Goal: Task Accomplishment & Management: Manage account settings

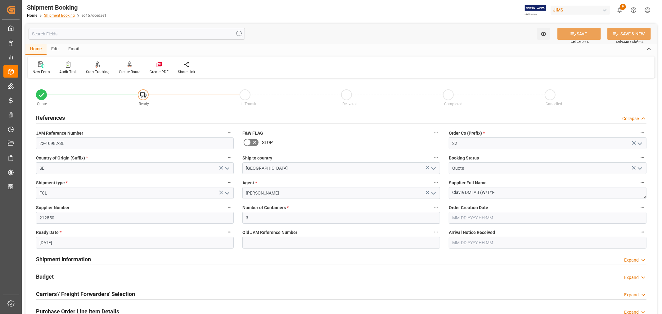
click at [64, 15] on link "Shipment Booking" at bounding box center [59, 15] width 31 height 4
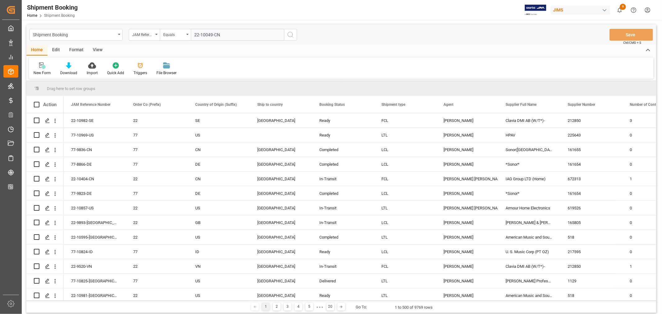
type input "22-10049-CN"
click at [288, 36] on circle "search button" at bounding box center [290, 34] width 5 height 5
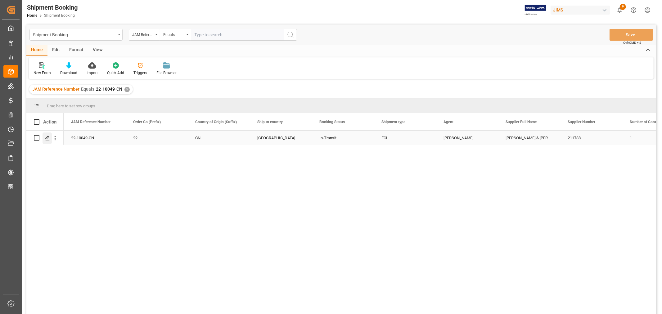
click at [47, 137] on icon "Press SPACE to select this row." at bounding box center [47, 138] width 5 height 5
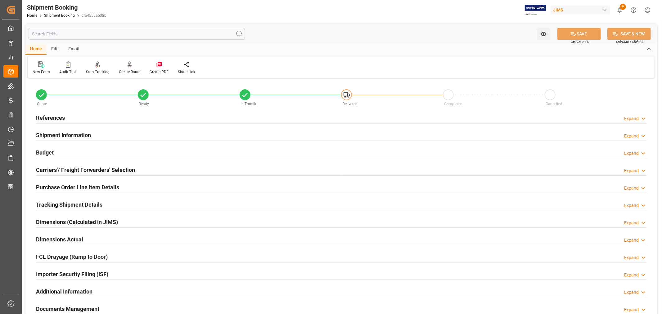
click at [55, 202] on h2 "Tracking Shipment Details" at bounding box center [69, 205] width 66 height 8
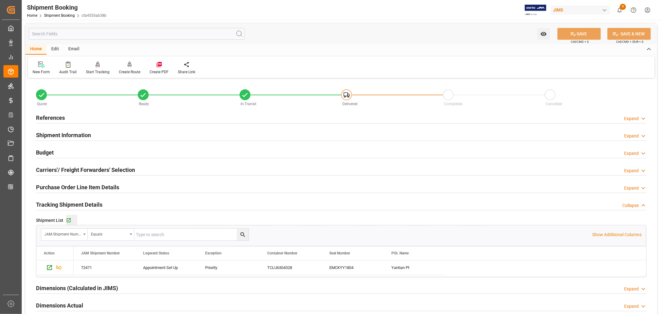
click at [71, 220] on div "Go to Shipment Tracking Grid" at bounding box center [71, 220] width 11 height 5
click at [81, 206] on h2 "Tracking Shipment Details" at bounding box center [69, 205] width 66 height 8
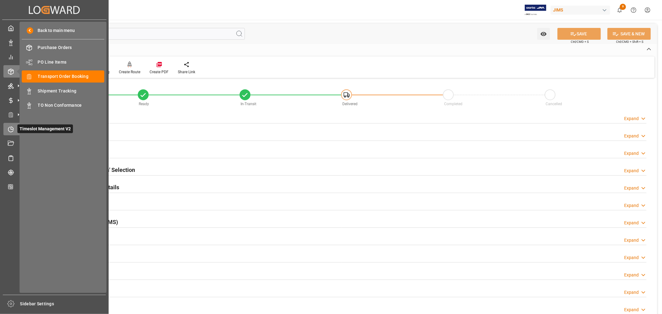
click at [10, 129] on icon at bounding box center [11, 129] width 6 height 6
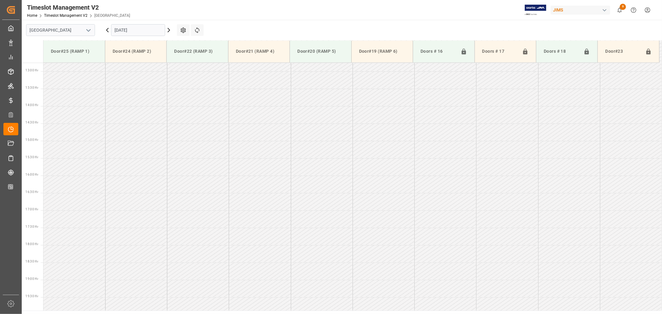
scroll to position [448, 0]
click at [89, 30] on polyline "open menu" at bounding box center [89, 30] width 4 height 2
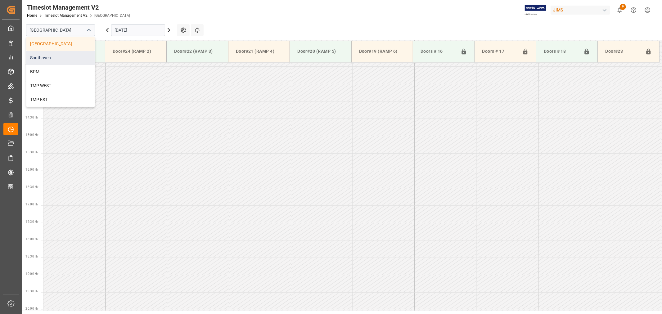
click at [64, 57] on div "Southaven" at bounding box center [60, 58] width 68 height 14
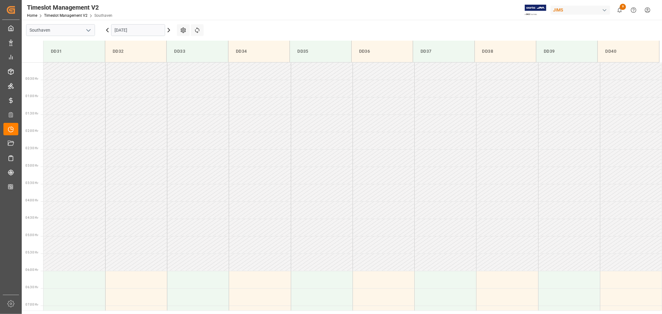
click at [145, 29] on input "09-09-2025" at bounding box center [138, 30] width 54 height 12
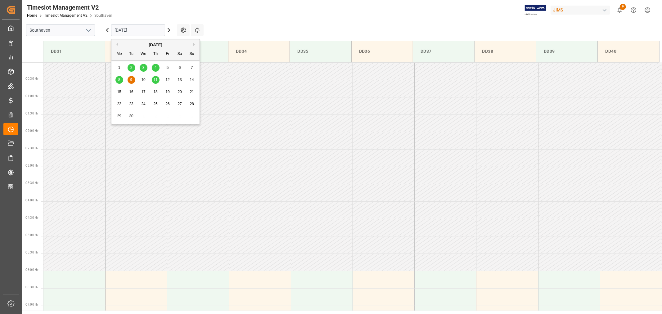
click at [156, 79] on span "11" at bounding box center [155, 80] width 4 height 4
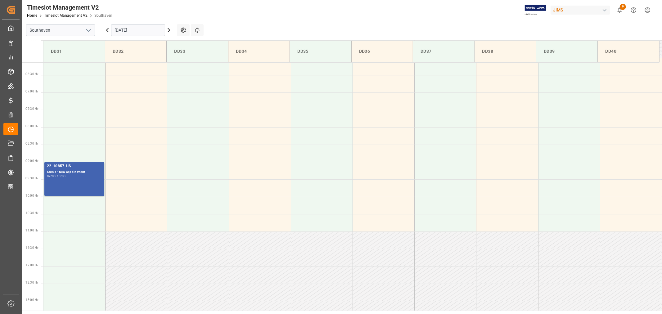
scroll to position [206, 0]
click at [141, 29] on input "09-11-2025" at bounding box center [138, 30] width 54 height 12
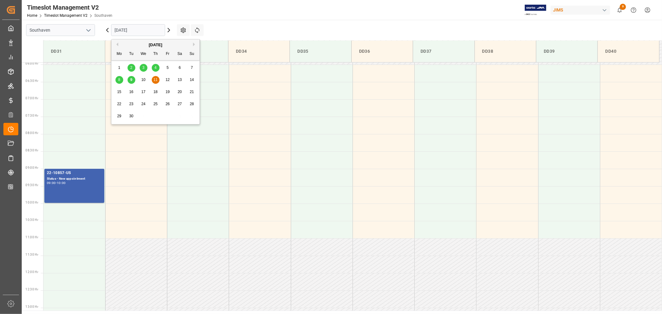
click at [132, 81] on span "9" at bounding box center [131, 80] width 2 height 4
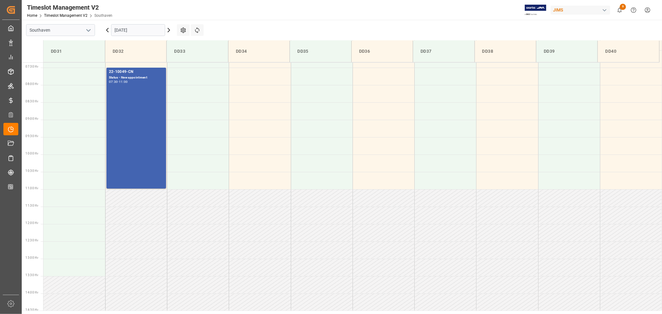
scroll to position [241, 0]
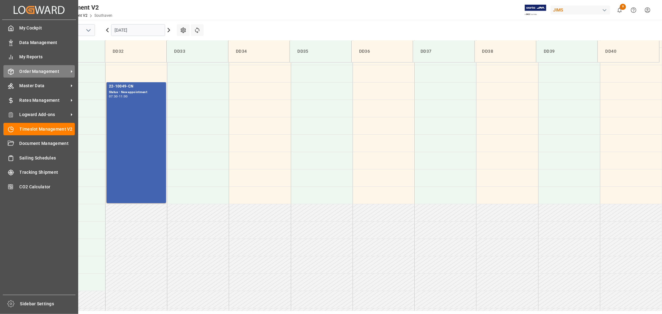
click at [39, 70] on span "Order Management" at bounding box center [44, 71] width 49 height 7
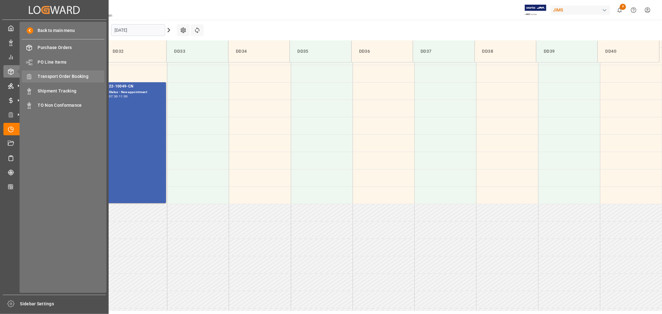
click at [72, 74] on span "Transport Order Booking" at bounding box center [71, 76] width 67 height 7
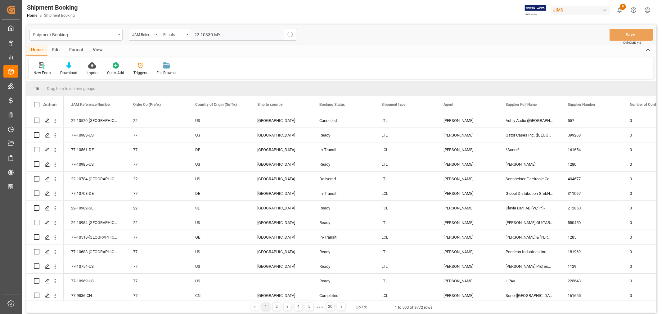
type input "22-10330-MY"
click at [291, 34] on icon "search button" at bounding box center [290, 34] width 7 height 7
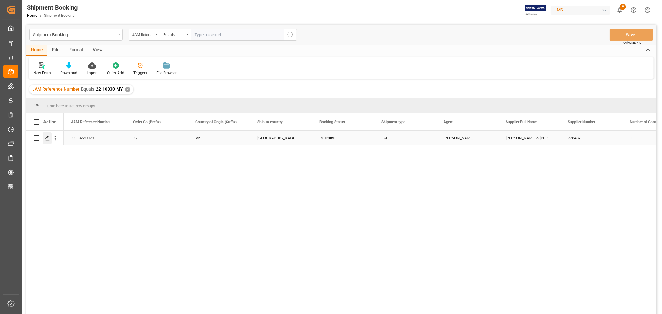
click at [47, 140] on line "Press SPACE to select this row." at bounding box center [48, 140] width 4 height 0
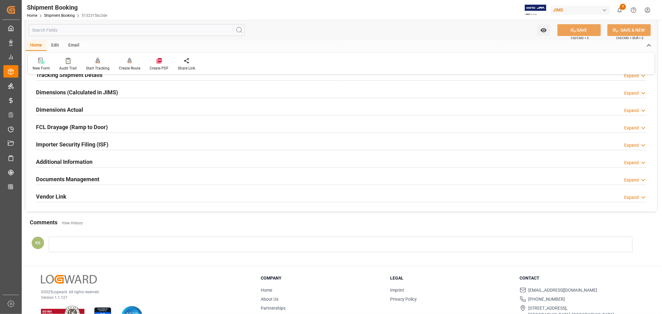
scroll to position [138, 0]
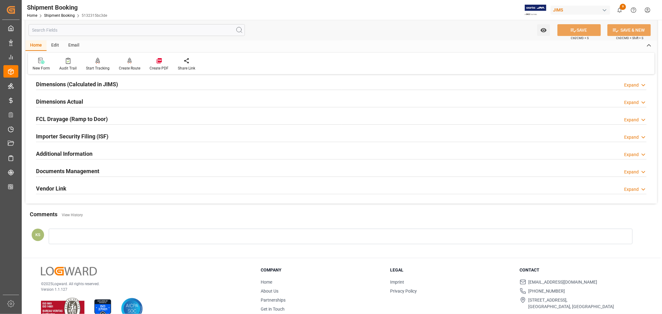
click at [91, 169] on h2 "Documents Management" at bounding box center [67, 171] width 63 height 8
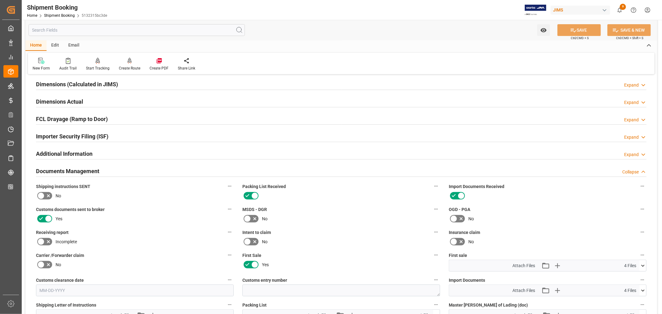
click at [91, 169] on h2 "Documents Management" at bounding box center [67, 171] width 63 height 8
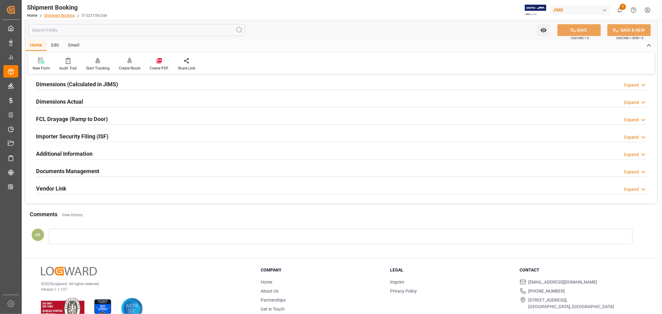
click at [64, 16] on link "Shipment Booking" at bounding box center [59, 15] width 31 height 4
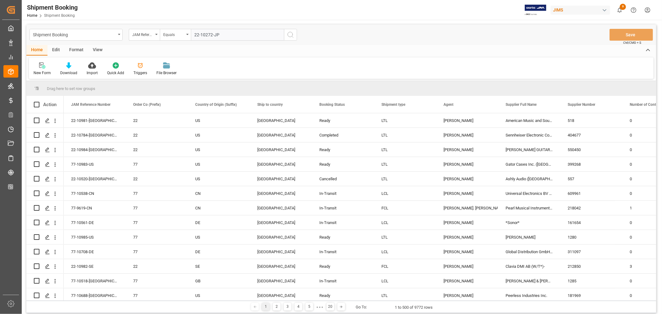
type input "22-10272-JP"
click at [290, 35] on icon "search button" at bounding box center [290, 34] width 7 height 7
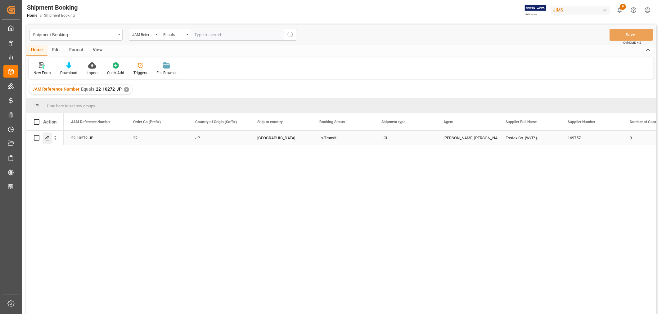
click at [47, 138] on polygon "Press SPACE to select this row." at bounding box center [47, 137] width 3 height 3
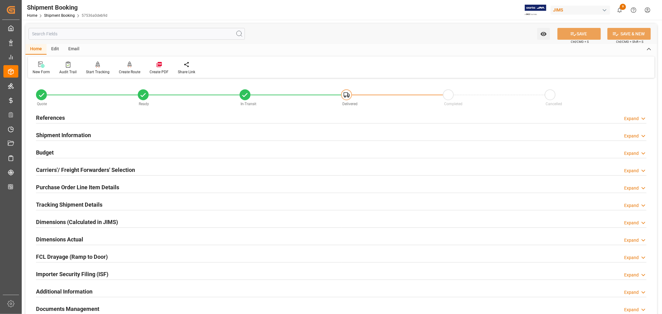
click at [58, 187] on h2 "Purchase Order Line Item Details" at bounding box center [77, 187] width 83 height 8
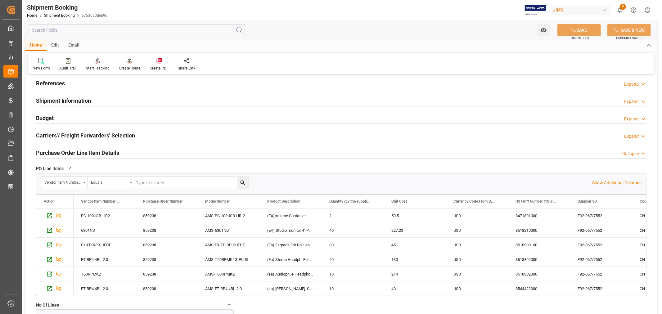
scroll to position [69, 0]
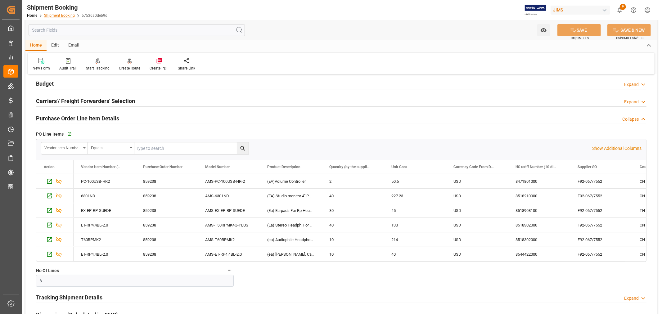
click at [62, 14] on link "Shipment Booking" at bounding box center [59, 15] width 31 height 4
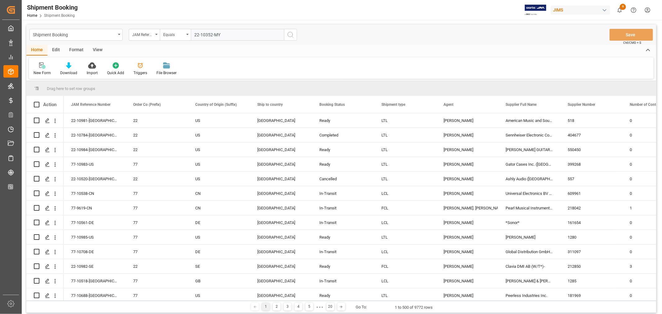
type input "22-10352-MY"
click at [289, 35] on icon "search button" at bounding box center [290, 34] width 7 height 7
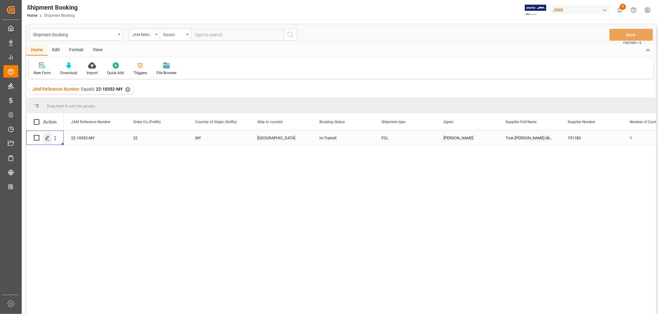
click at [47, 138] on icon "Press SPACE to select this row." at bounding box center [47, 138] width 5 height 5
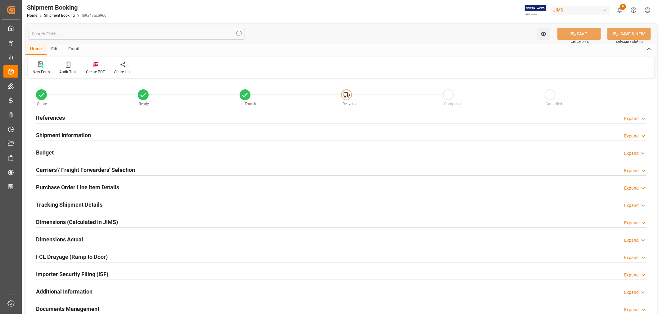
type input "1"
type input "18"
type input "08-15-2025"
click at [52, 187] on h2 "Purchase Order Line Item Details" at bounding box center [77, 187] width 83 height 8
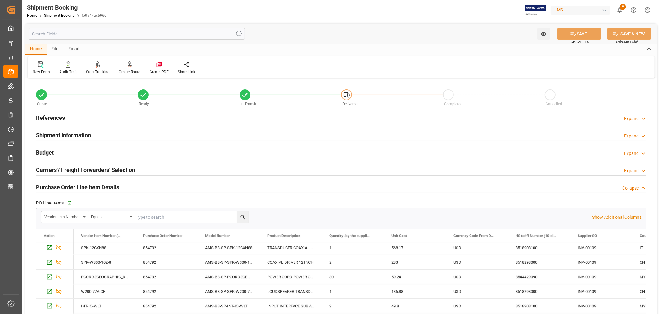
click at [53, 116] on h2 "References" at bounding box center [50, 118] width 29 height 8
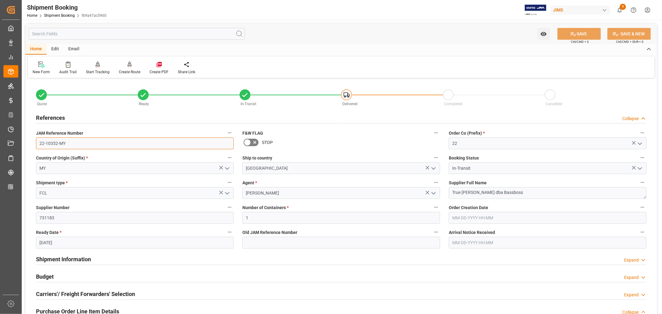
drag, startPoint x: 66, startPoint y: 143, endPoint x: 36, endPoint y: 142, distance: 29.8
click at [36, 142] on input "22-10352-MY" at bounding box center [135, 144] width 198 height 12
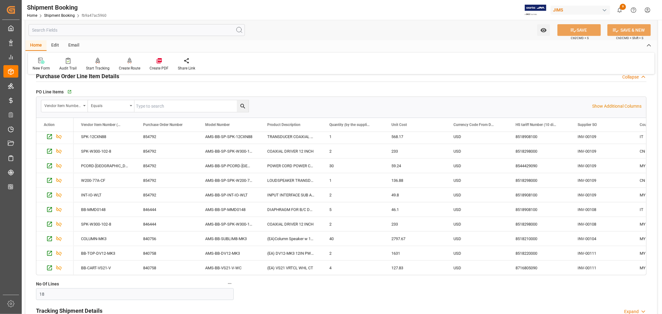
scroll to position [241, 0]
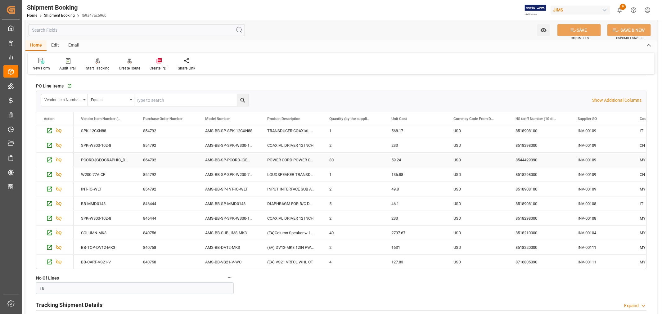
click at [226, 160] on div "AMS-BB-SP-PCORD-US" at bounding box center [229, 160] width 62 height 14
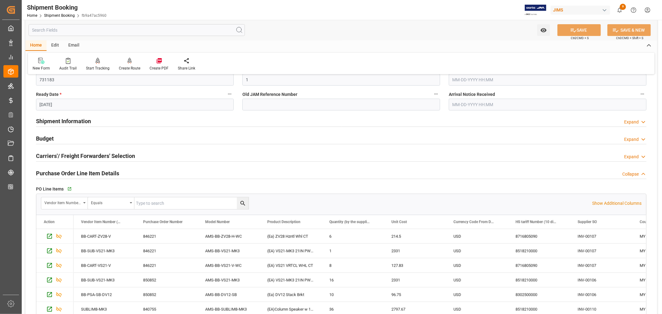
scroll to position [138, 0]
click at [64, 16] on link "Shipment Booking" at bounding box center [59, 15] width 31 height 4
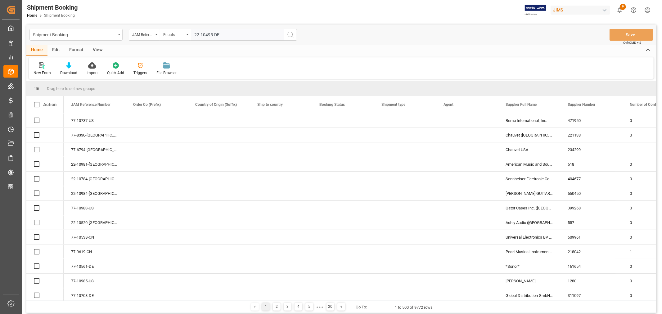
type input "22-10495-DE"
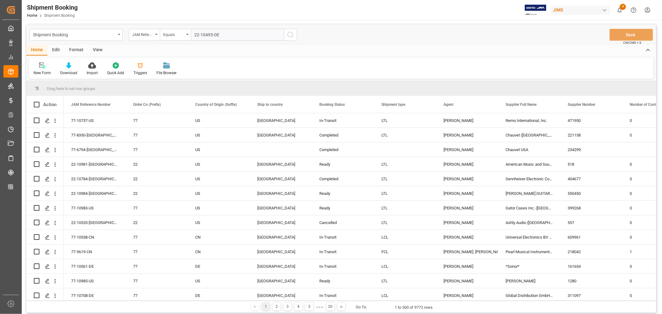
click at [291, 35] on icon "search button" at bounding box center [290, 34] width 7 height 7
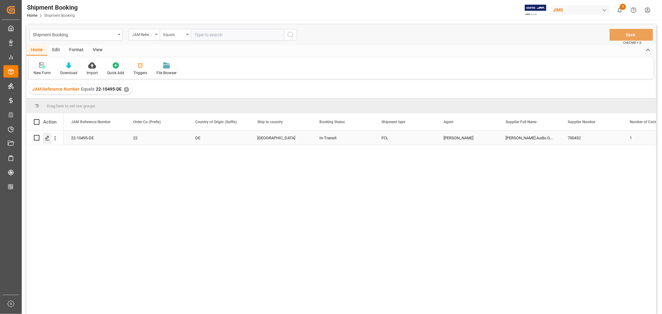
click at [47, 136] on polygon "Press SPACE to select this row." at bounding box center [47, 137] width 3 height 3
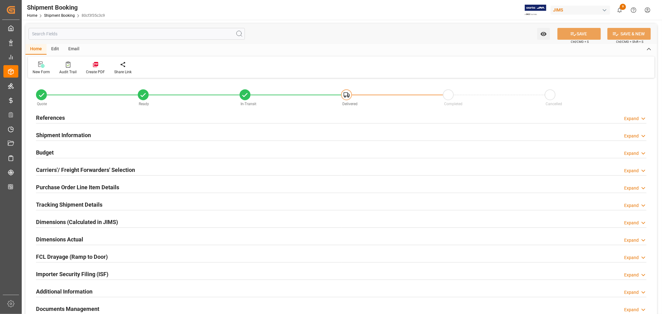
type input "1"
type input "12"
type input "08-25-2025"
click at [65, 186] on h2 "Purchase Order Line Item Details" at bounding box center [77, 187] width 83 height 8
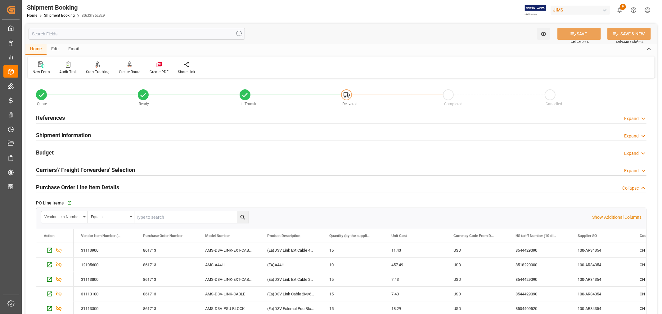
drag, startPoint x: 61, startPoint y: 117, endPoint x: 62, endPoint y: 120, distance: 3.2
click at [61, 117] on h2 "References" at bounding box center [50, 118] width 29 height 8
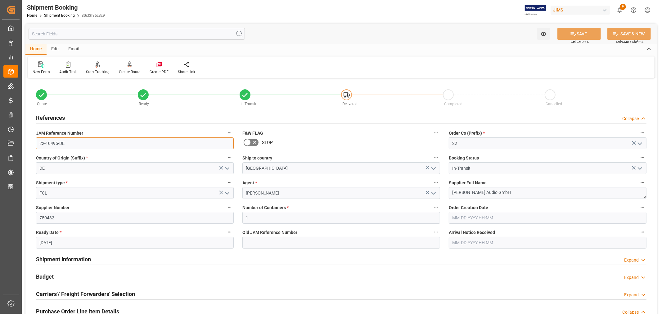
drag, startPoint x: 64, startPoint y: 143, endPoint x: 37, endPoint y: 144, distance: 26.7
click at [37, 144] on input "22-10495-DE" at bounding box center [135, 144] width 198 height 12
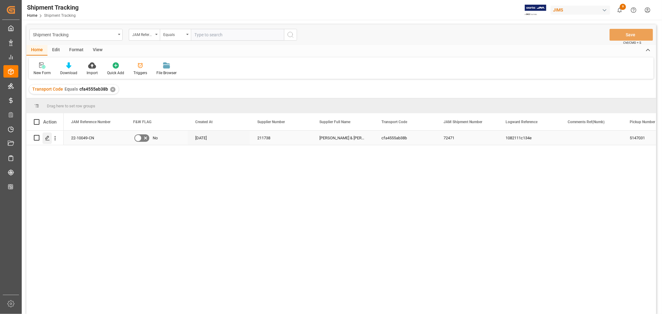
click at [48, 137] on polygon "Press SPACE to select this row." at bounding box center [47, 137] width 3 height 3
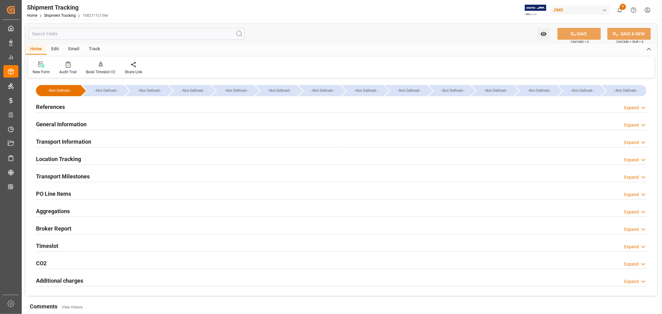
click at [67, 122] on h2 "General Information" at bounding box center [61, 124] width 51 height 8
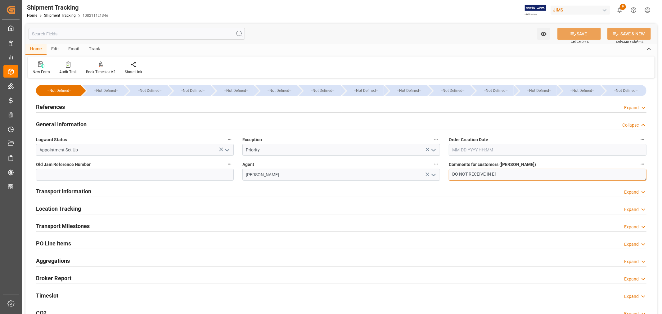
drag, startPoint x: 468, startPoint y: 173, endPoint x: 443, endPoint y: 173, distance: 24.8
click at [443, 173] on div "--Not Defined-- --Not Defined-- --Not Defined-- --Not Defined-- --Not Defined--…" at bounding box center [341, 213] width 632 height 266
type textarea "OK TO RECEIVE IN E1"
click at [579, 32] on button "SAVE" at bounding box center [579, 34] width 43 height 12
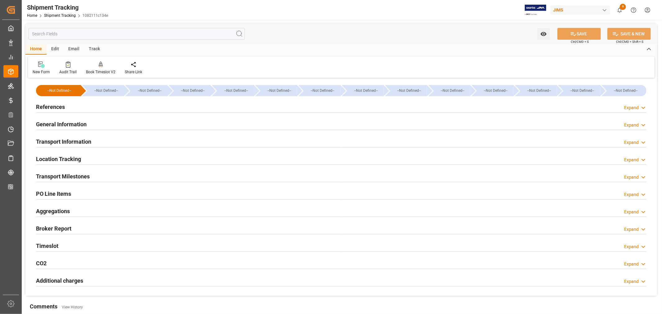
click at [66, 123] on h2 "General Information" at bounding box center [61, 124] width 51 height 8
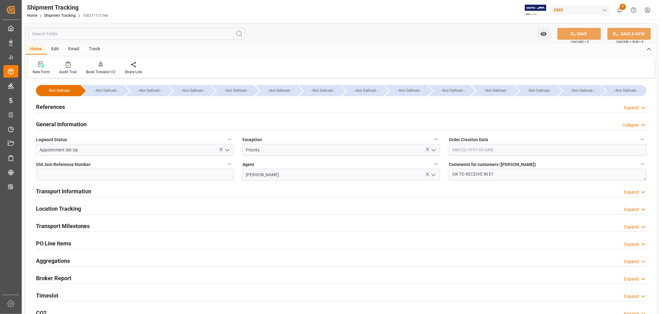
click at [67, 123] on h2 "General Information" at bounding box center [61, 124] width 51 height 8
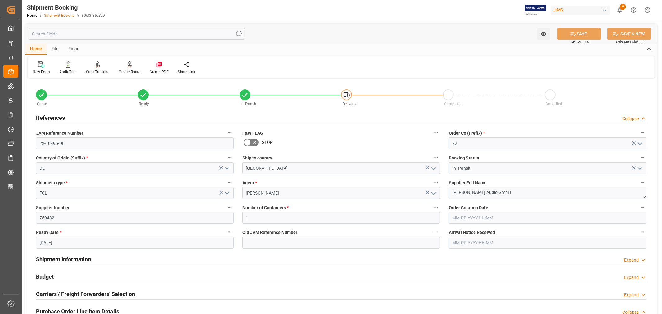
click at [59, 14] on link "Shipment Booking" at bounding box center [59, 15] width 31 height 4
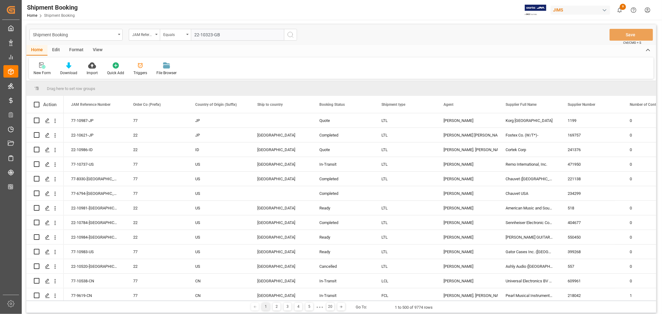
type input "22-10323-GB"
click at [291, 33] on icon "search button" at bounding box center [290, 34] width 7 height 7
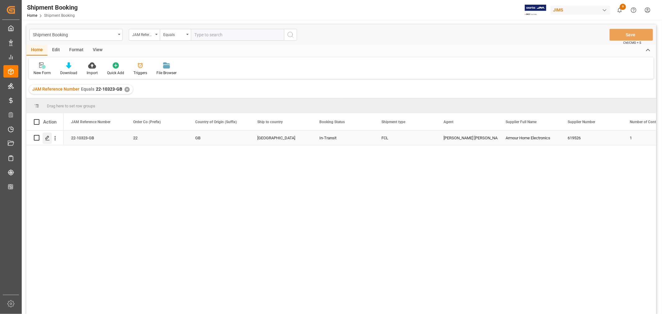
click at [47, 138] on polygon "Press SPACE to select this row." at bounding box center [47, 137] width 3 height 3
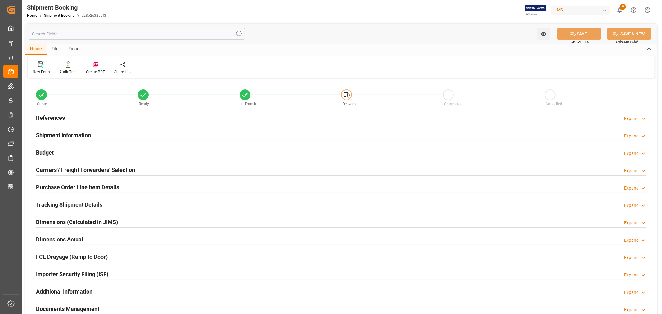
type input "34"
click at [64, 185] on h2 "Purchase Order Line Item Details" at bounding box center [77, 187] width 83 height 8
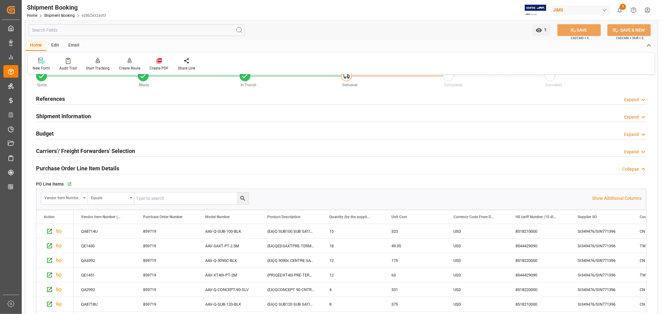
scroll to position [34, 0]
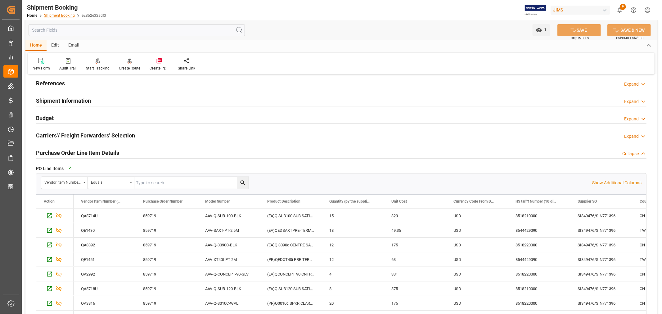
click at [60, 17] on link "Shipment Booking" at bounding box center [59, 15] width 31 height 4
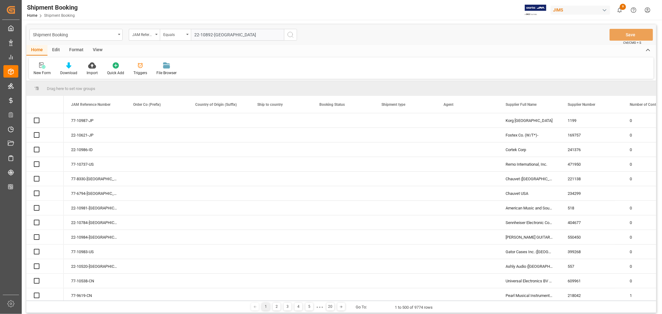
type input "22-10892-[GEOGRAPHIC_DATA]"
click at [290, 35] on icon "search button" at bounding box center [290, 34] width 7 height 7
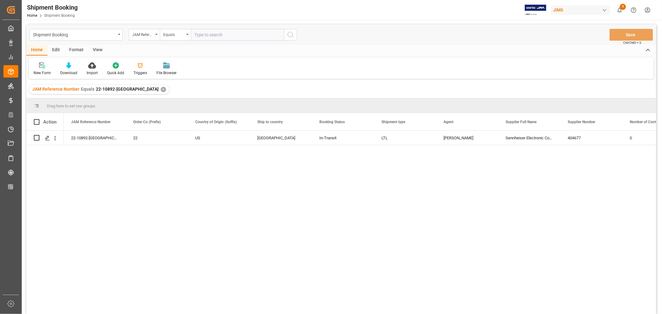
click at [57, 16] on span "Shipment Booking" at bounding box center [59, 15] width 31 height 4
click at [161, 88] on div "✕" at bounding box center [163, 89] width 5 height 5
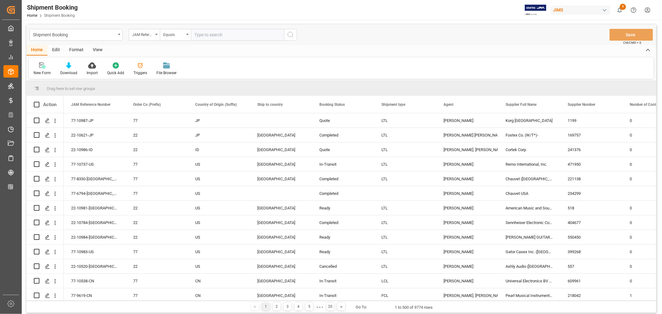
click at [210, 35] on input "text" at bounding box center [237, 35] width 93 height 12
paste input "22-10805-JP"
type input "22-10805-JP"
click at [288, 36] on icon "search button" at bounding box center [290, 34] width 7 height 7
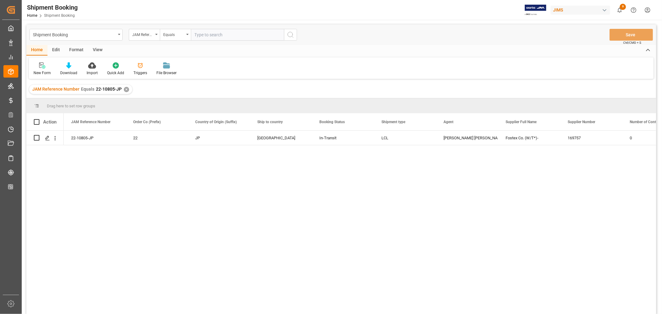
click at [125, 89] on div "✕" at bounding box center [126, 89] width 5 height 5
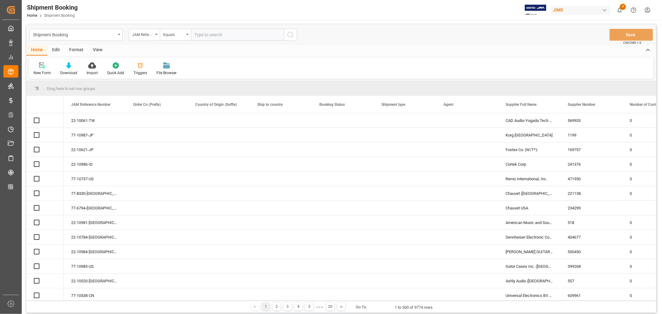
click at [236, 35] on input "text" at bounding box center [237, 35] width 93 height 12
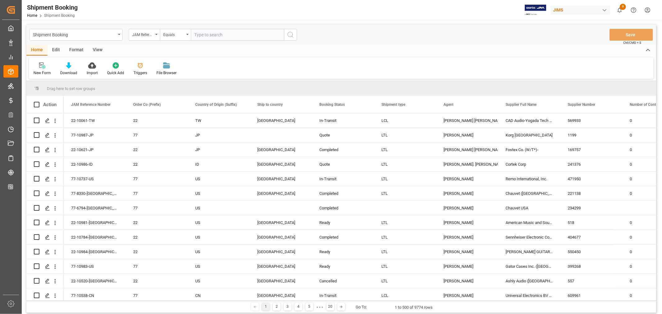
paste input "22-10352-MY"
type input "22-10352-MY"
click at [289, 34] on icon "search button" at bounding box center [290, 34] width 7 height 7
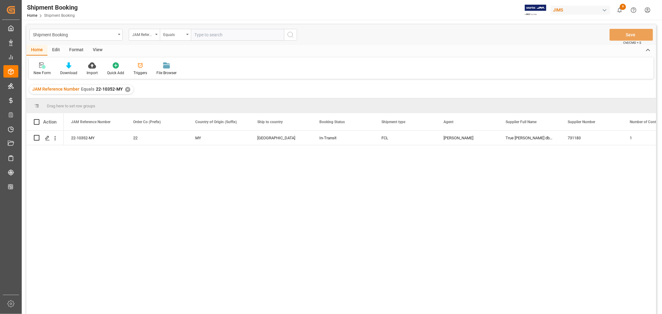
click at [127, 88] on div "✕" at bounding box center [127, 89] width 5 height 5
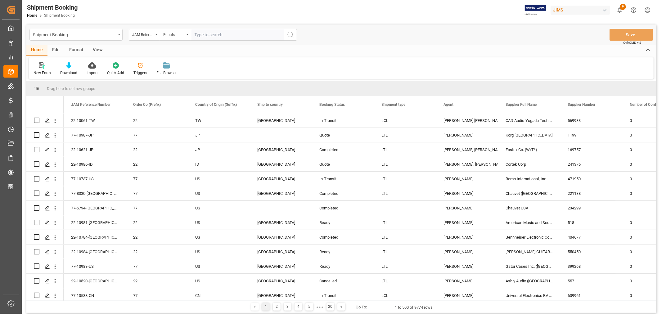
click at [213, 38] on input "text" at bounding box center [237, 35] width 93 height 12
paste input "22-10272-JP"
type input "22-10272-JP"
click at [289, 36] on icon "search button" at bounding box center [290, 34] width 7 height 7
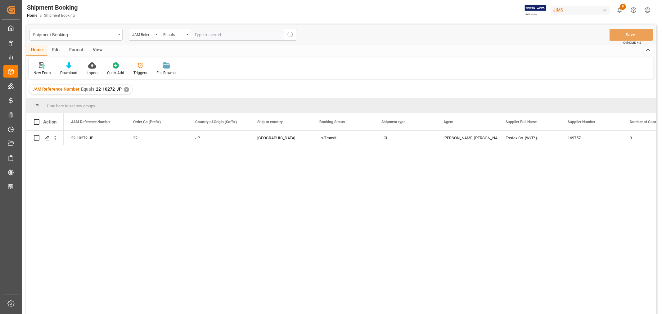
click at [126, 89] on div "✕" at bounding box center [126, 89] width 5 height 5
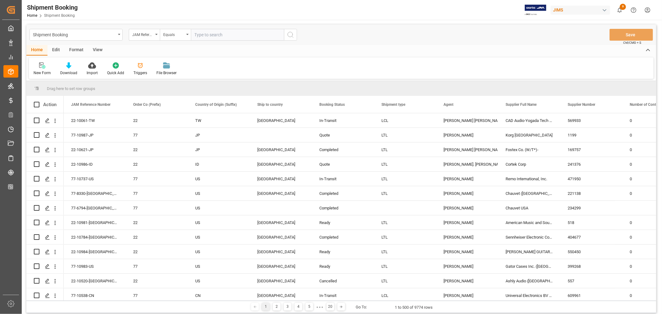
click at [202, 35] on input "text" at bounding box center [237, 35] width 93 height 12
type input "22-10358-MY"
click at [288, 35] on icon "search button" at bounding box center [290, 34] width 7 height 7
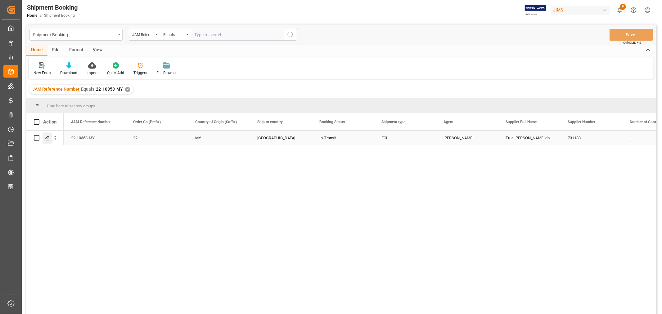
click at [48, 140] on line "Press SPACE to select this row." at bounding box center [48, 140] width 4 height 0
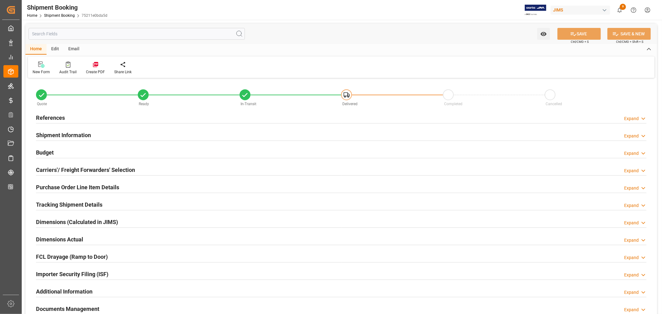
type input "30"
click at [57, 187] on h2 "Purchase Order Line Item Details" at bounding box center [77, 187] width 83 height 8
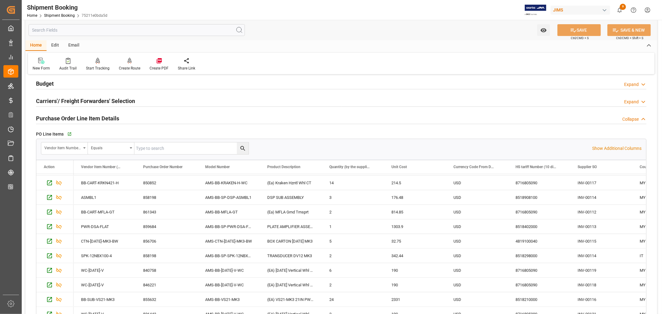
scroll to position [294, 0]
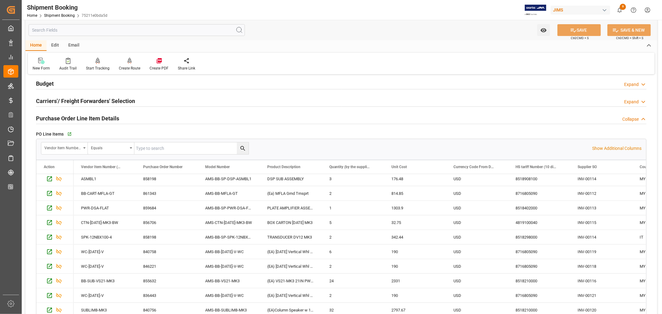
click at [91, 120] on h2 "Purchase Order Line Item Details" at bounding box center [77, 118] width 83 height 8
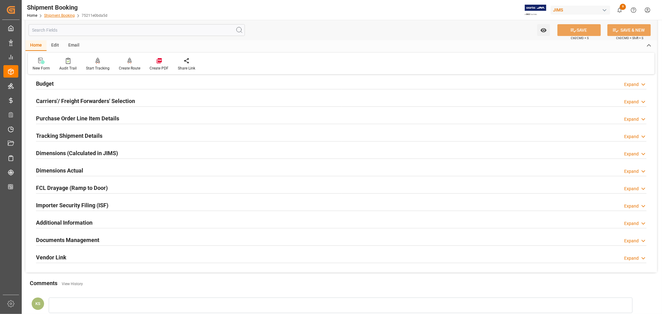
click at [60, 15] on link "Shipment Booking" at bounding box center [59, 15] width 31 height 4
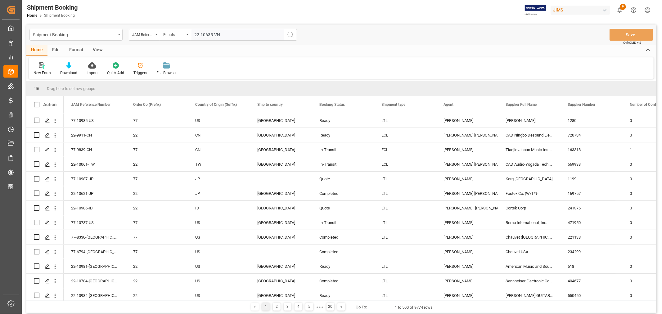
type input "22-10635-VN"
click at [291, 34] on icon "search button" at bounding box center [290, 34] width 7 height 7
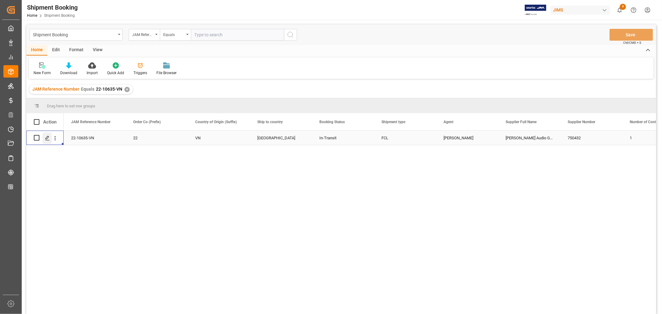
click at [47, 137] on icon "Press SPACE to select this row." at bounding box center [47, 138] width 5 height 5
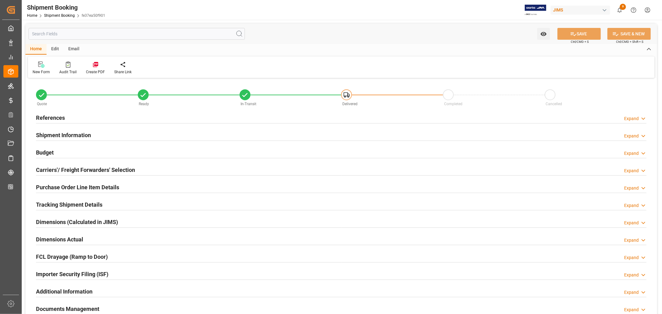
type input "48"
click at [71, 132] on h2 "Shipment Information" at bounding box center [63, 135] width 55 height 8
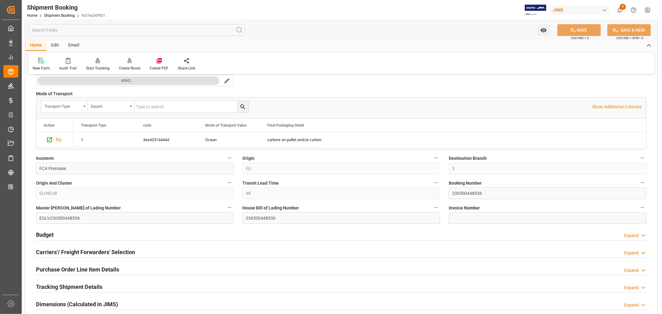
scroll to position [172, 0]
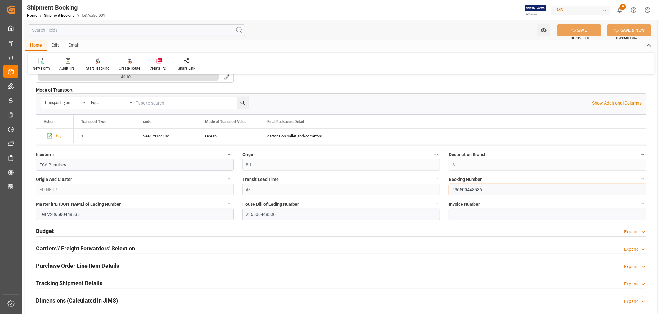
click at [458, 191] on input "236500448536" at bounding box center [548, 190] width 198 height 12
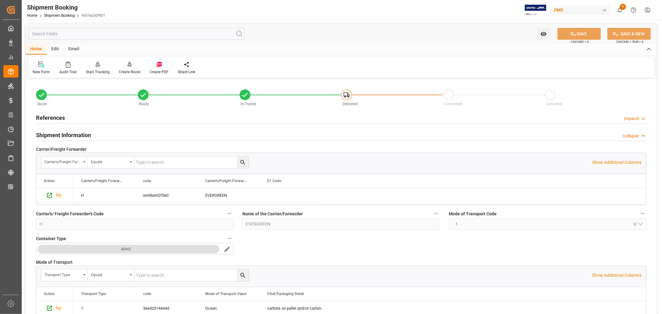
click at [68, 134] on h2 "Shipment Information" at bounding box center [63, 135] width 55 height 8
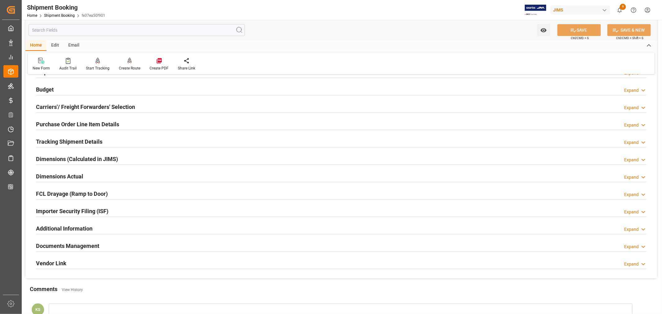
scroll to position [103, 0]
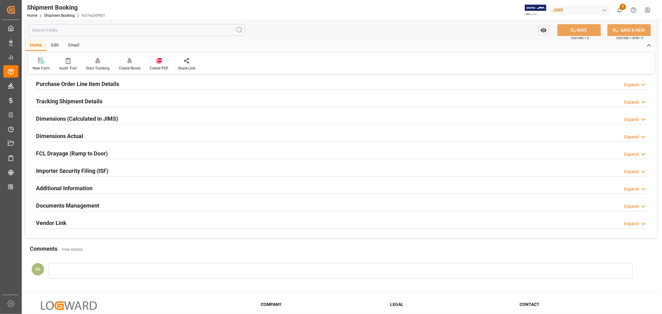
click at [132, 206] on div "Documents Management Expand" at bounding box center [341, 205] width 611 height 12
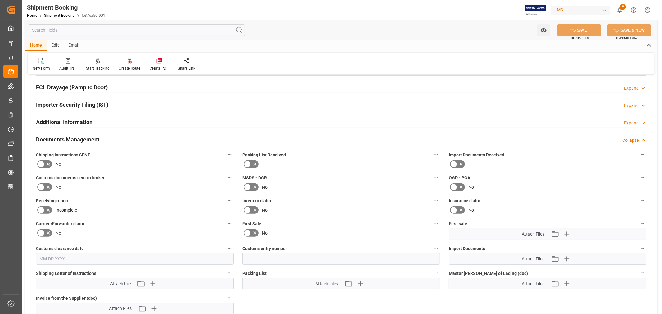
scroll to position [172, 0]
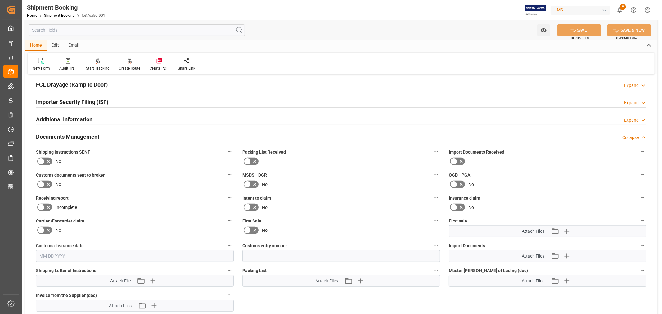
click at [246, 228] on icon at bounding box center [247, 230] width 7 height 7
click at [0, 0] on input "checkbox" at bounding box center [0, 0] width 0 height 0
click at [567, 254] on icon "button" at bounding box center [567, 256] width 10 height 10
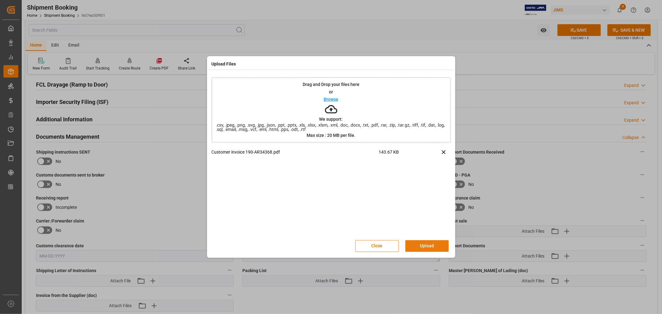
click at [418, 243] on button "Upload" at bounding box center [426, 246] width 43 height 12
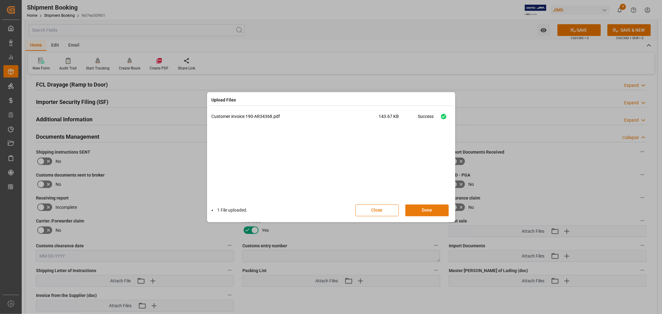
click at [427, 207] on button "Done" at bounding box center [426, 211] width 43 height 12
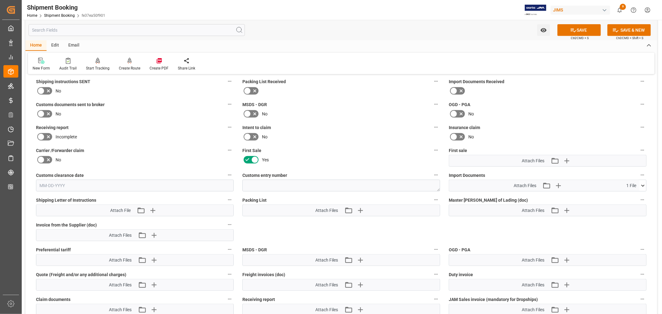
scroll to position [276, 0]
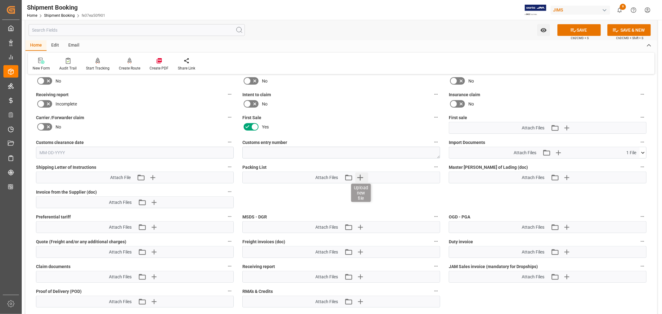
click at [359, 175] on icon "button" at bounding box center [360, 178] width 10 height 10
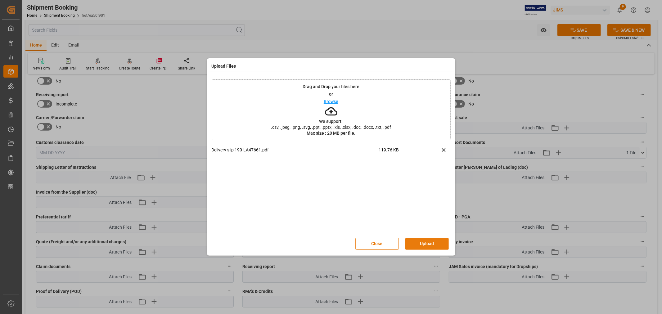
click at [420, 241] on button "Upload" at bounding box center [426, 244] width 43 height 12
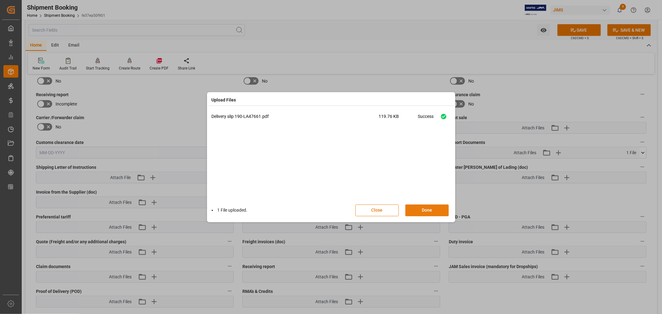
click at [424, 210] on button "Done" at bounding box center [426, 211] width 43 height 12
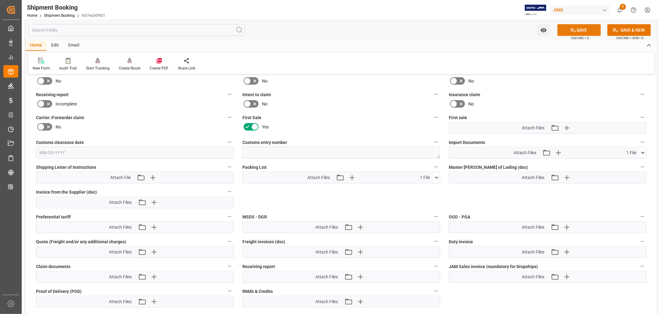
click at [581, 30] on button "SAVE" at bounding box center [579, 30] width 43 height 12
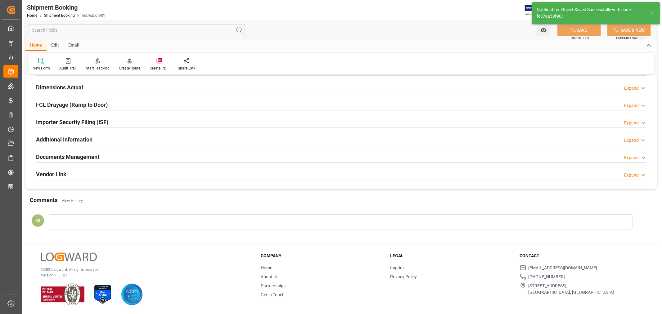
scroll to position [152, 0]
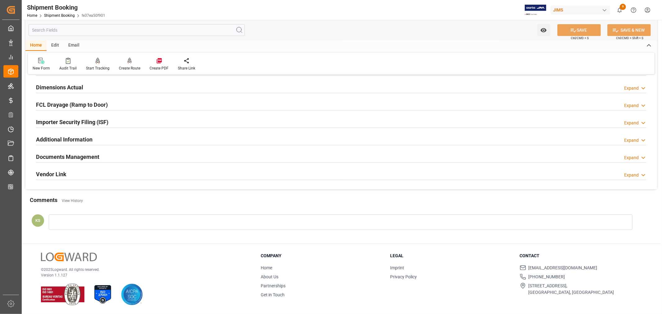
drag, startPoint x: 254, startPoint y: 159, endPoint x: 263, endPoint y: 159, distance: 9.0
click at [254, 159] on div "Documents Management Expand" at bounding box center [341, 157] width 611 height 12
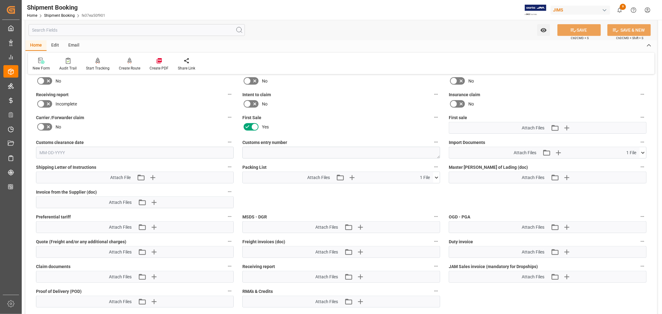
scroll to position [310, 0]
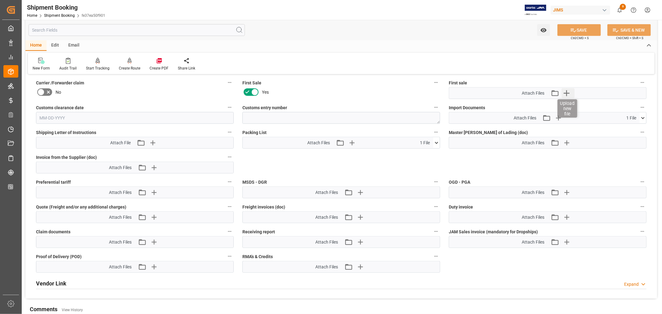
click at [567, 92] on icon "button" at bounding box center [567, 93] width 6 height 6
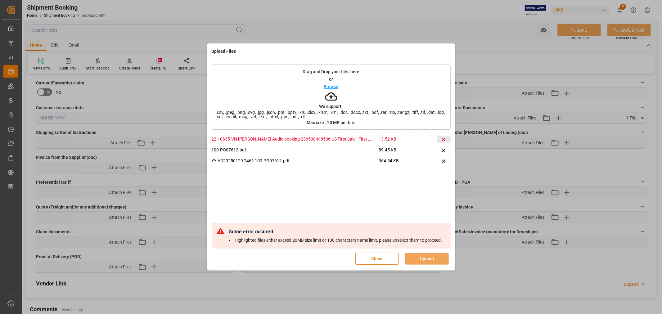
click at [443, 136] on icon at bounding box center [444, 139] width 7 height 7
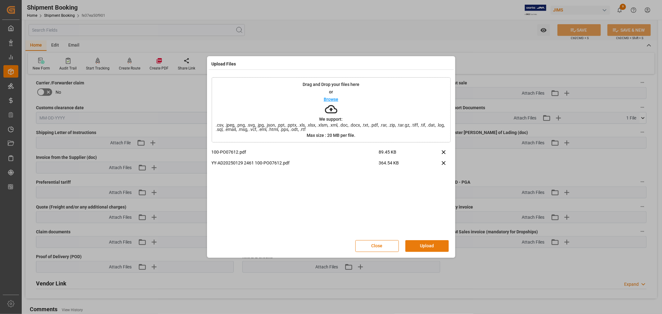
click at [423, 244] on button "Upload" at bounding box center [426, 246] width 43 height 12
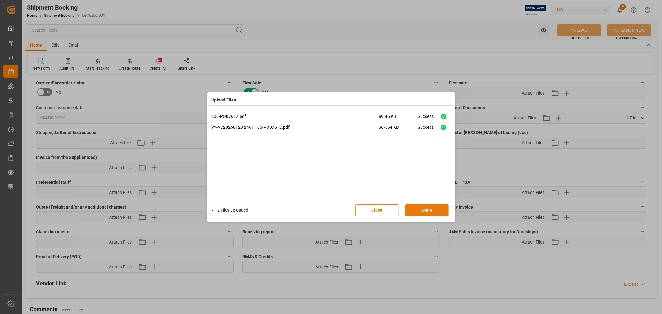
click at [426, 209] on button "Done" at bounding box center [426, 211] width 43 height 12
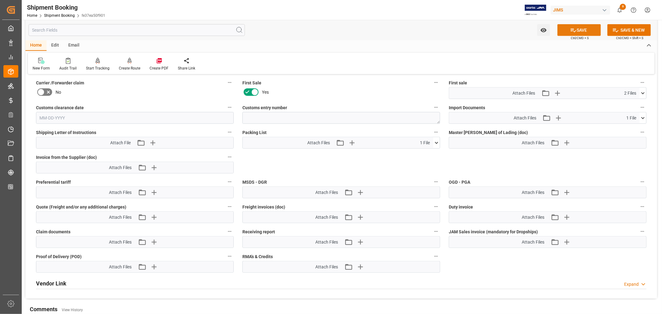
click at [580, 29] on button "SAVE" at bounding box center [579, 30] width 43 height 12
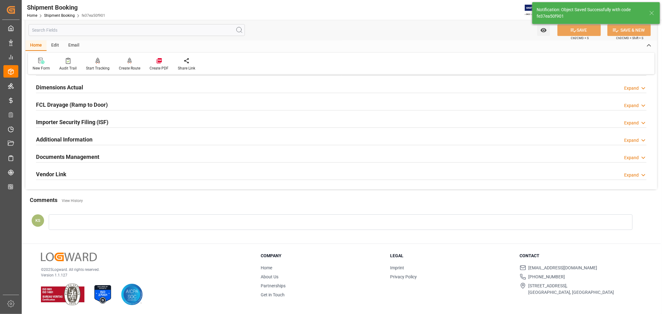
scroll to position [44, 0]
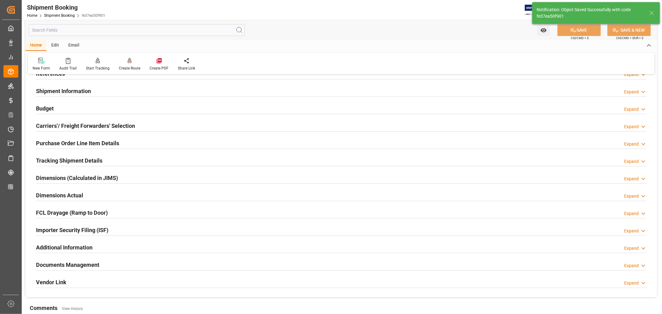
click at [88, 263] on h2 "Documents Management" at bounding box center [67, 265] width 63 height 8
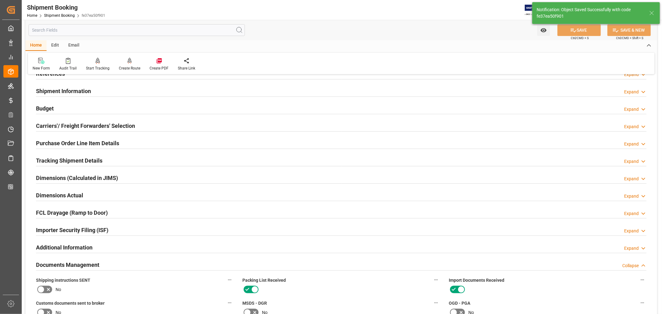
scroll to position [310, 0]
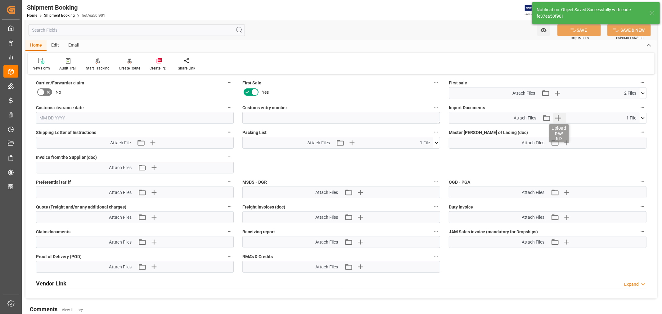
click at [559, 114] on icon "button" at bounding box center [559, 118] width 10 height 10
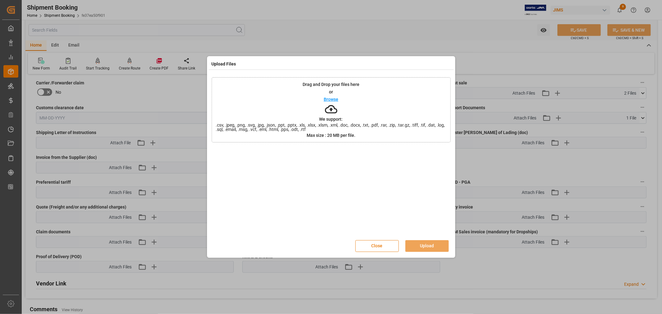
click at [383, 246] on button "Close" at bounding box center [376, 246] width 43 height 12
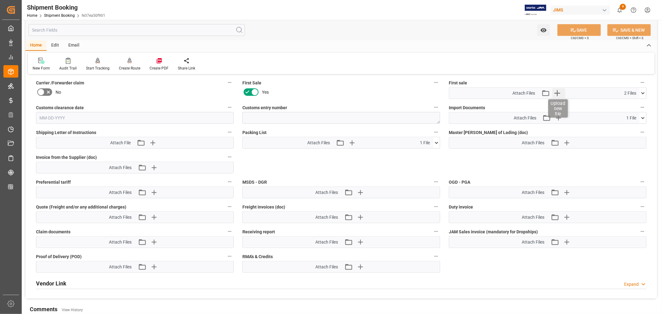
click at [557, 92] on icon "button" at bounding box center [557, 93] width 6 height 6
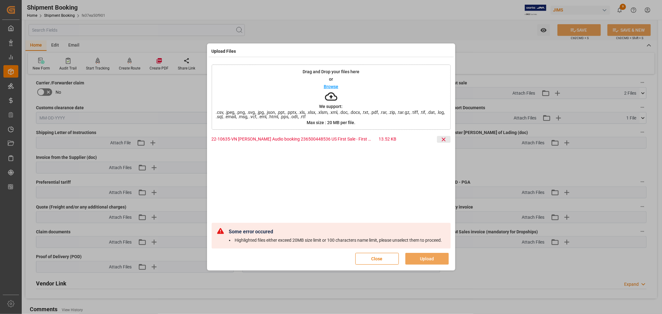
click at [445, 137] on icon at bounding box center [444, 139] width 7 height 7
click at [444, 138] on icon at bounding box center [444, 140] width 4 height 4
click at [443, 136] on icon at bounding box center [444, 139] width 7 height 7
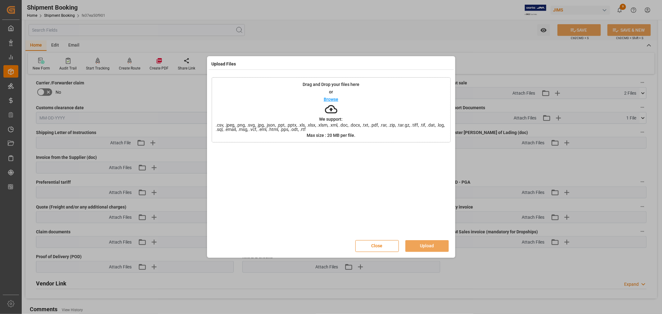
click at [382, 245] on button "Close" at bounding box center [376, 246] width 43 height 12
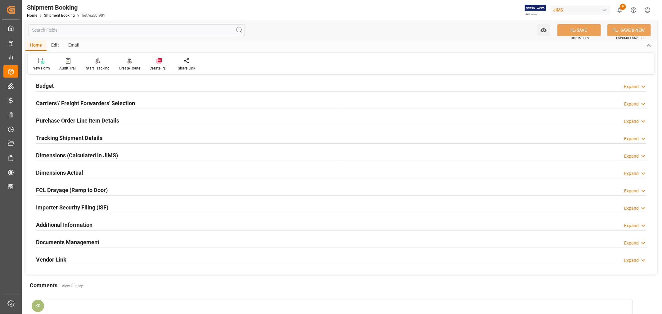
scroll to position [103, 0]
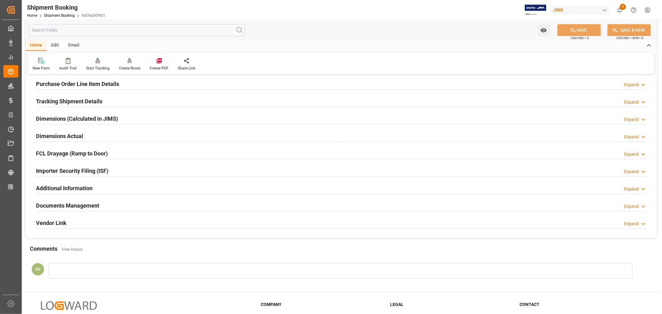
click at [103, 201] on div "Documents Management Expand" at bounding box center [341, 205] width 611 height 12
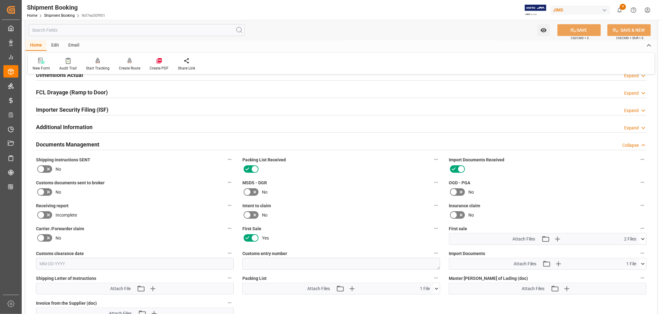
scroll to position [207, 0]
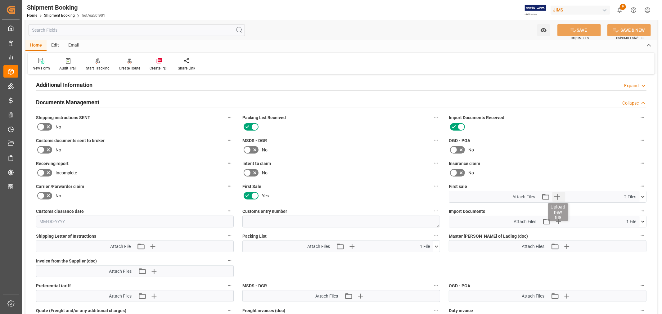
click at [558, 196] on icon "button" at bounding box center [557, 197] width 6 height 6
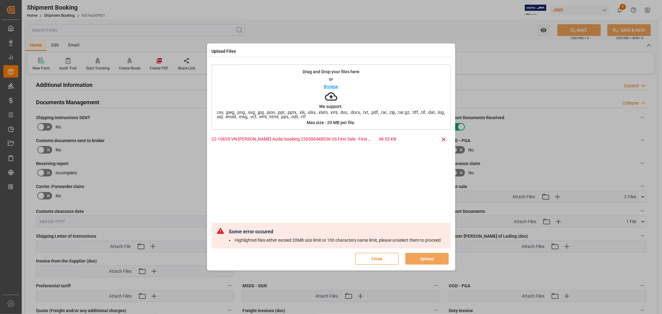
click at [373, 262] on button "Close" at bounding box center [376, 259] width 43 height 12
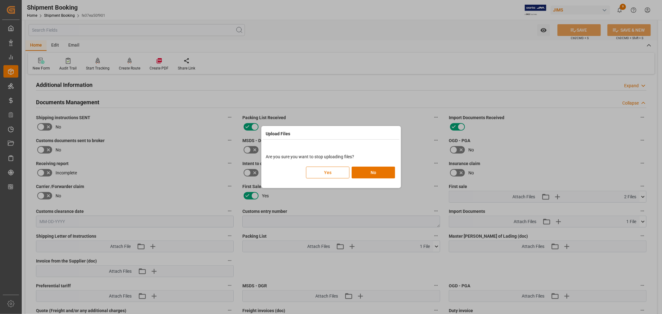
click at [330, 170] on button "Yes" at bounding box center [327, 173] width 43 height 12
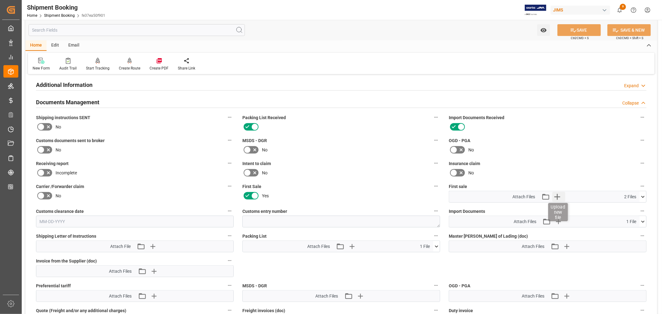
click at [558, 195] on icon "button" at bounding box center [557, 197] width 6 height 6
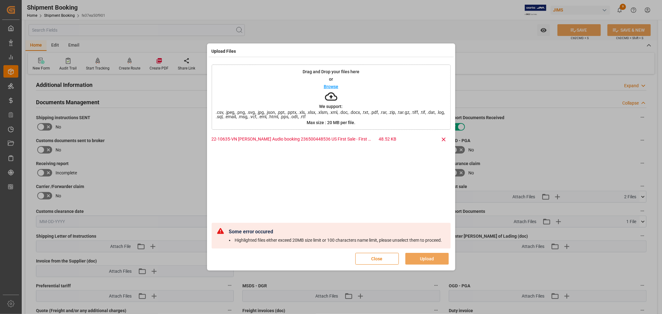
click at [381, 260] on button "Close" at bounding box center [376, 259] width 43 height 12
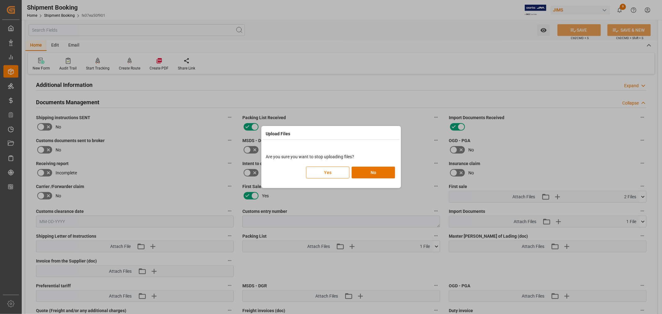
click at [340, 171] on button "Yes" at bounding box center [327, 173] width 43 height 12
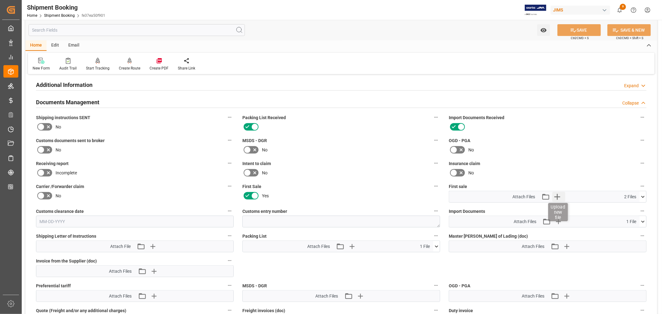
click at [557, 194] on icon "button" at bounding box center [557, 197] width 6 height 6
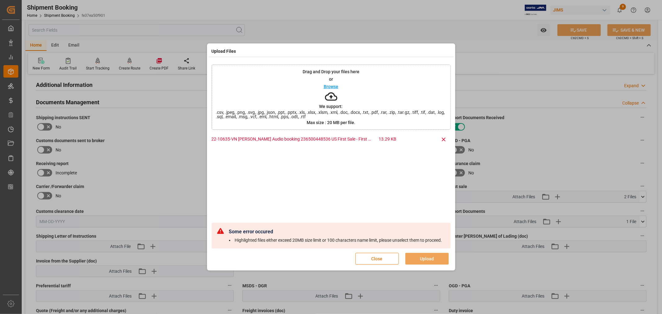
click at [373, 260] on button "Close" at bounding box center [376, 259] width 43 height 12
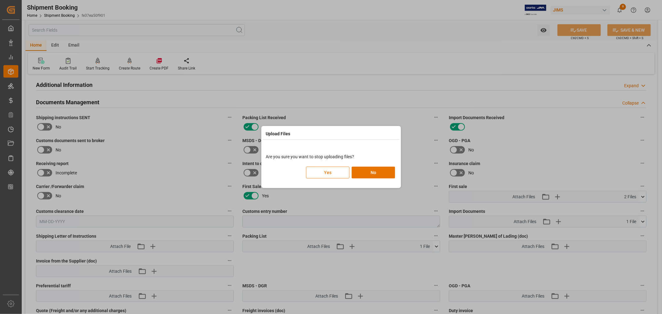
click at [331, 172] on button "Yes" at bounding box center [327, 173] width 43 height 12
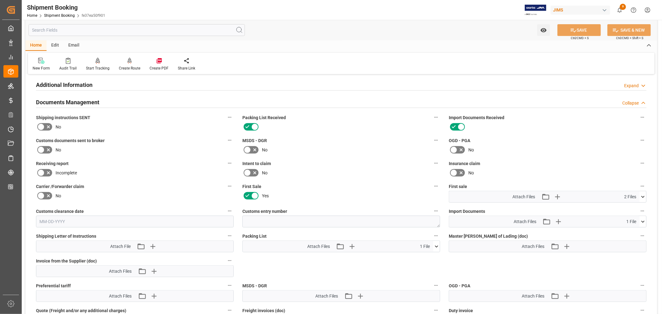
click at [95, 101] on h2 "Documents Management" at bounding box center [67, 102] width 63 height 8
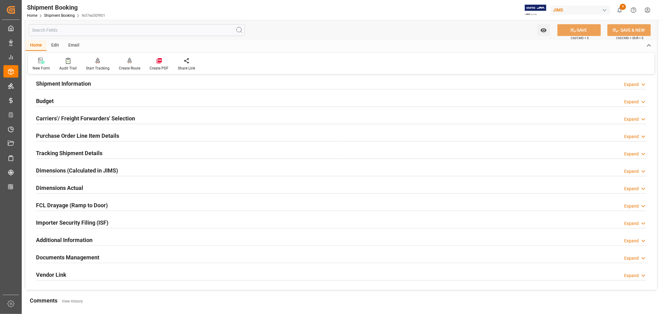
scroll to position [49, 0]
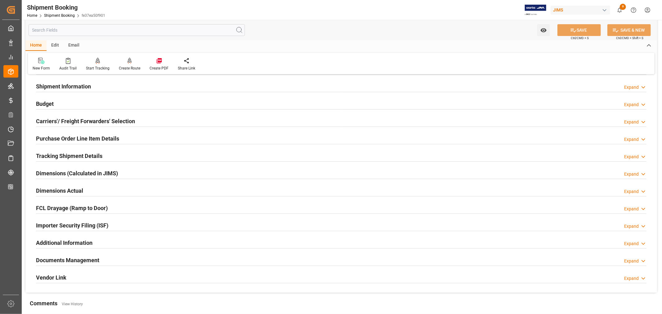
click at [100, 225] on h2 "Importer Security Filing (ISF)" at bounding box center [72, 225] width 72 height 8
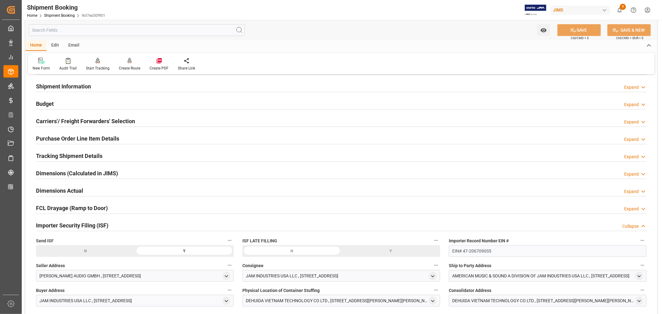
click at [100, 225] on h2 "Importer Security Filing (ISF)" at bounding box center [72, 225] width 72 height 8
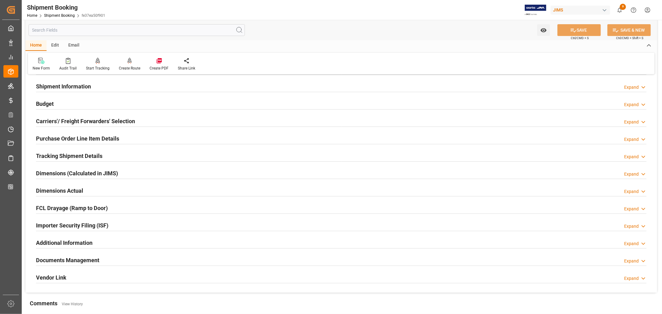
click at [61, 137] on h2 "Purchase Order Line Item Details" at bounding box center [77, 138] width 83 height 8
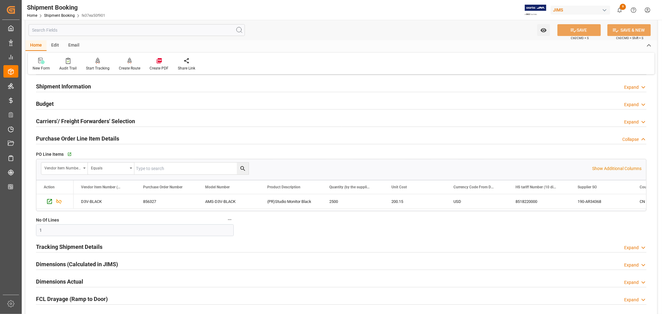
click at [61, 138] on h2 "Purchase Order Line Item Details" at bounding box center [77, 138] width 83 height 8
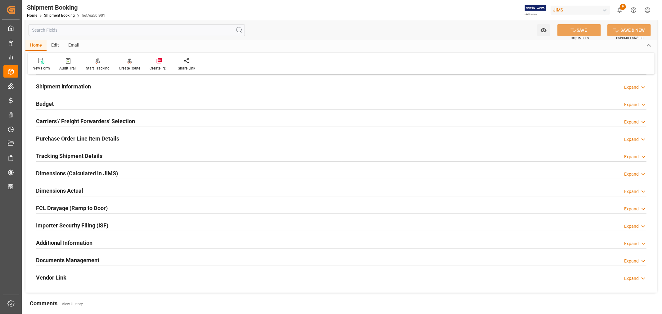
click at [61, 138] on h2 "Purchase Order Line Item Details" at bounding box center [77, 138] width 83 height 8
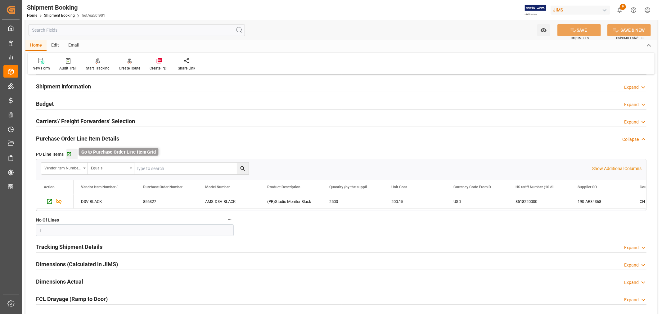
click at [70, 154] on icon "button" at bounding box center [68, 154] width 5 height 5
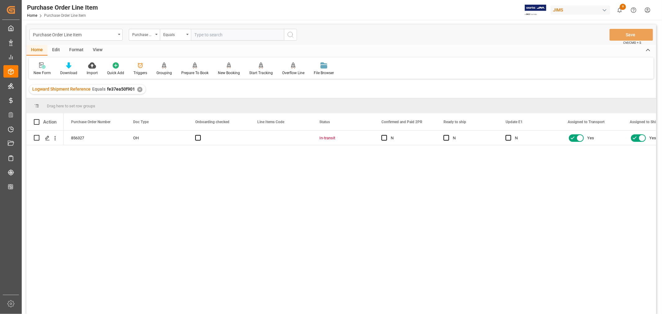
click at [97, 51] on div "View" at bounding box center [97, 50] width 19 height 11
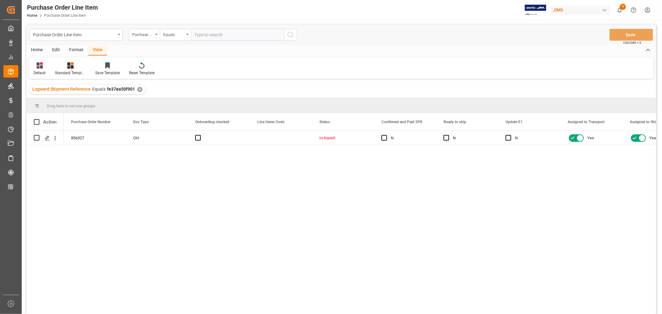
click at [70, 70] on div "Standard Templates" at bounding box center [70, 73] width 31 height 6
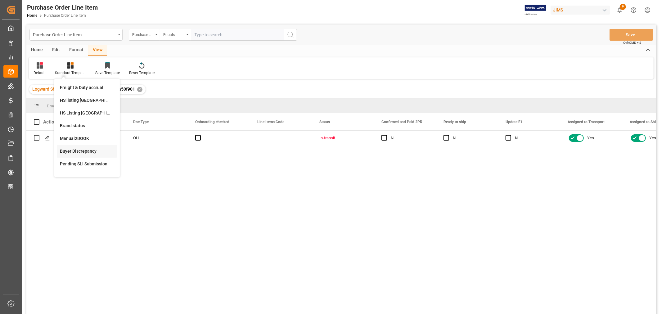
click at [77, 151] on div "Buyer Discrepancy" at bounding box center [87, 151] width 54 height 7
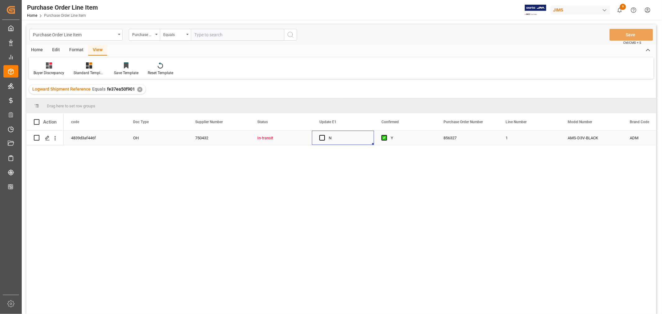
click at [357, 139] on div "N" at bounding box center [348, 138] width 38 height 14
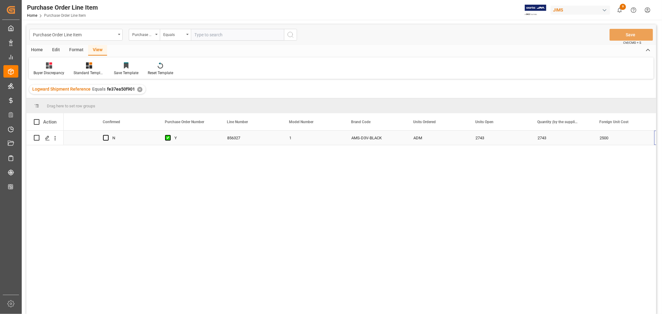
scroll to position [0, 278]
click at [480, 138] on div "2743" at bounding box center [499, 138] width 62 height 14
drag, startPoint x: 528, startPoint y: 143, endPoint x: 552, endPoint y: 141, distance: 23.7
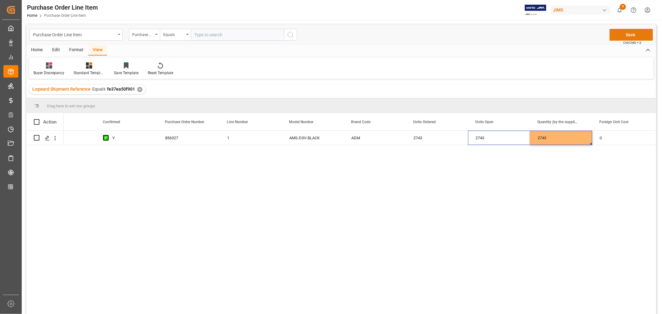
click at [631, 34] on button "Save" at bounding box center [631, 35] width 43 height 12
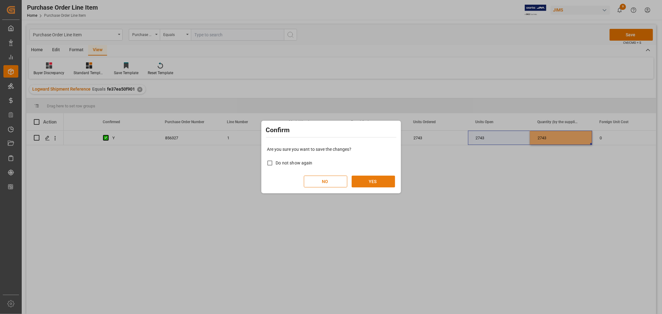
click at [375, 181] on button "YES" at bounding box center [373, 182] width 43 height 12
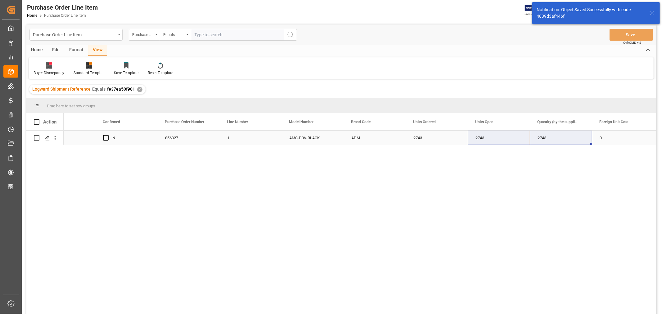
click at [444, 139] on div "2743" at bounding box center [437, 138] width 62 height 14
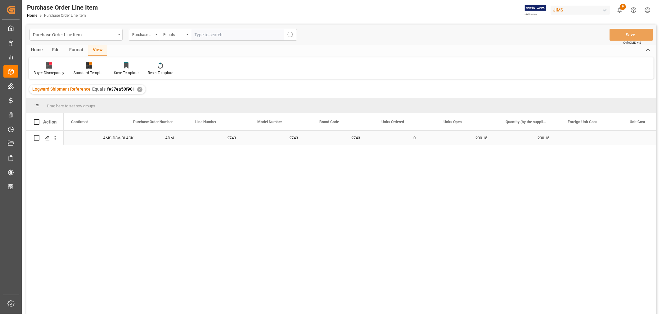
scroll to position [0, 0]
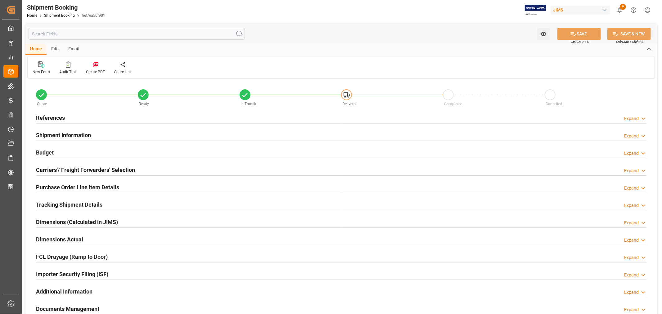
type input "1"
click at [51, 185] on h2 "Purchase Order Line Item Details" at bounding box center [77, 187] width 83 height 8
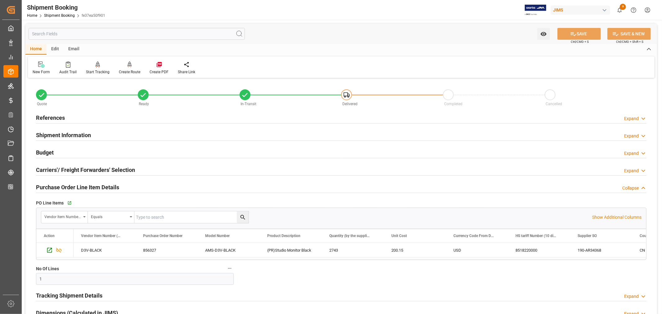
click at [51, 185] on h2 "Purchase Order Line Item Details" at bounding box center [77, 187] width 83 height 8
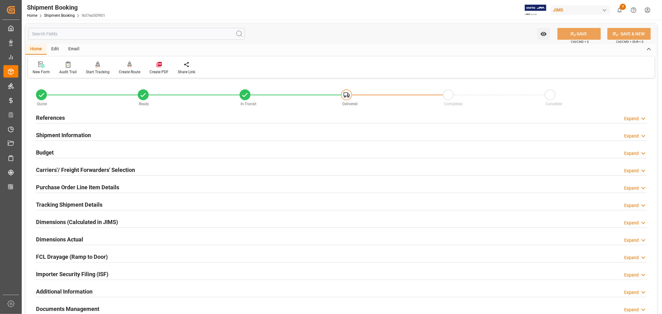
click at [57, 201] on h2 "Tracking Shipment Details" at bounding box center [69, 205] width 66 height 8
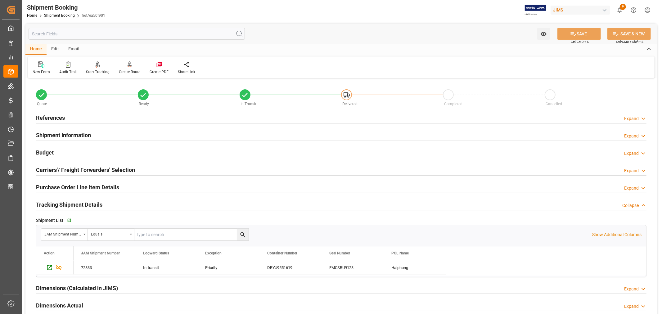
click at [57, 201] on h2 "Tracking Shipment Details" at bounding box center [69, 205] width 66 height 8
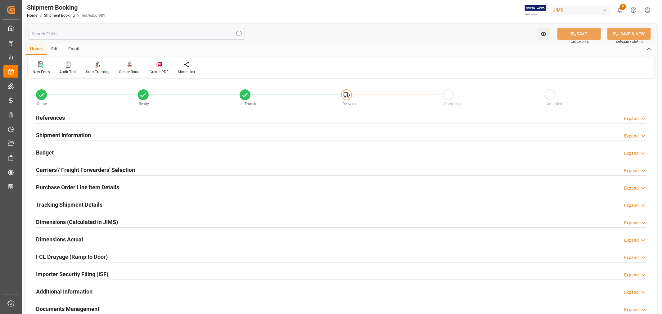
click at [58, 186] on h2 "Purchase Order Line Item Details" at bounding box center [77, 187] width 83 height 8
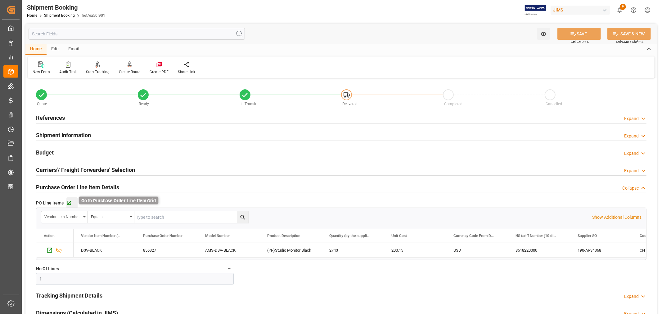
click at [67, 202] on icon "button" at bounding box center [68, 203] width 5 height 5
click at [111, 185] on h2 "Purchase Order Line Item Details" at bounding box center [77, 187] width 83 height 8
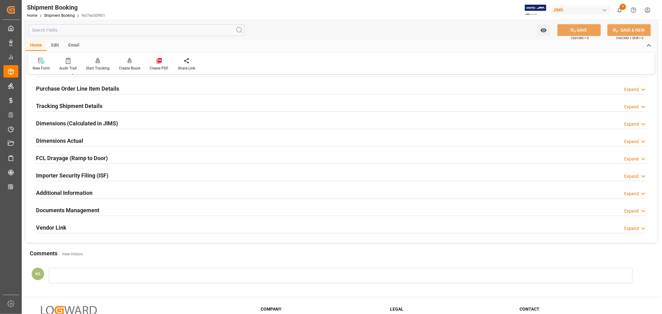
scroll to position [103, 0]
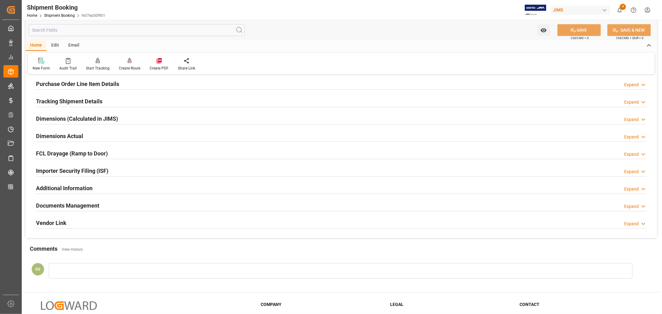
click at [148, 202] on div "Documents Management Expand" at bounding box center [341, 205] width 611 height 12
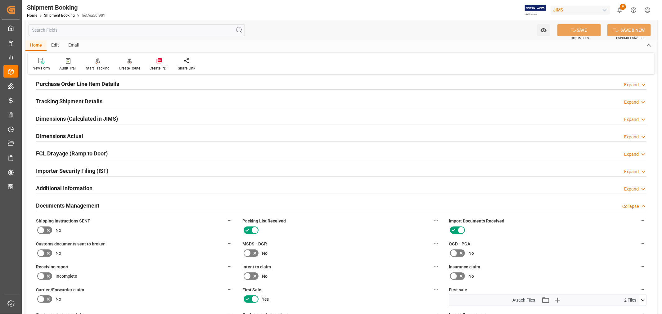
click at [148, 202] on div "Documents Management Collapse" at bounding box center [341, 205] width 611 height 12
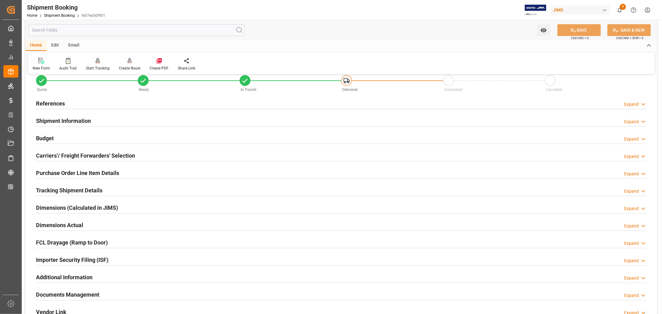
scroll to position [0, 0]
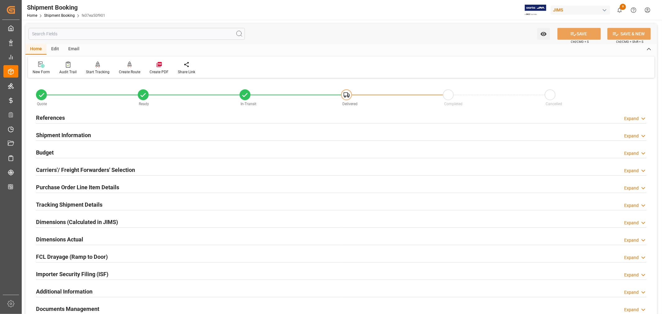
click at [53, 115] on h2 "References" at bounding box center [50, 118] width 29 height 8
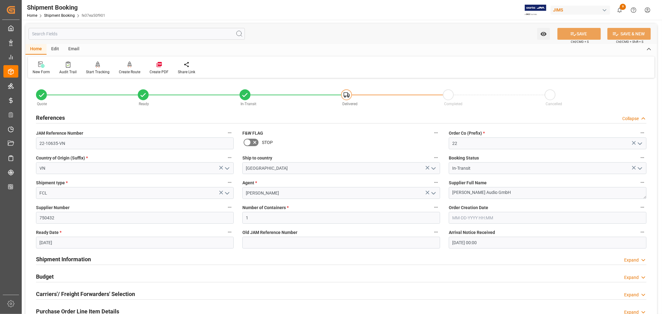
click at [53, 115] on h2 "References" at bounding box center [50, 118] width 29 height 8
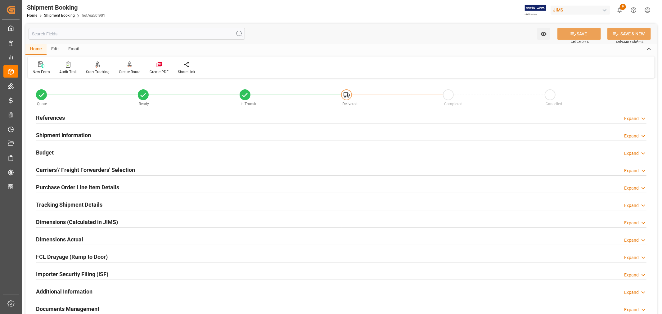
click at [63, 137] on h2 "Shipment Information" at bounding box center [63, 135] width 55 height 8
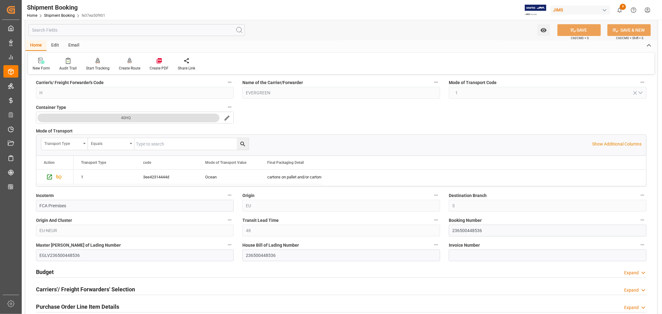
scroll to position [138, 0]
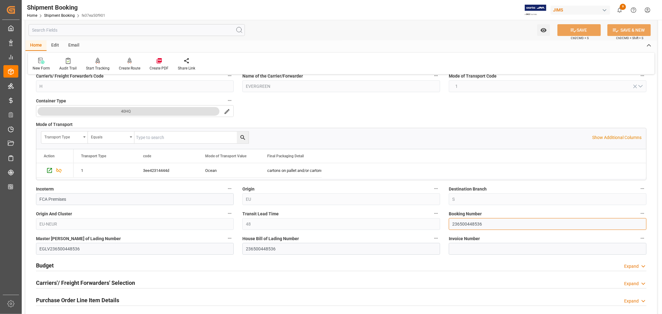
click at [461, 224] on input "236500448536" at bounding box center [548, 224] width 198 height 12
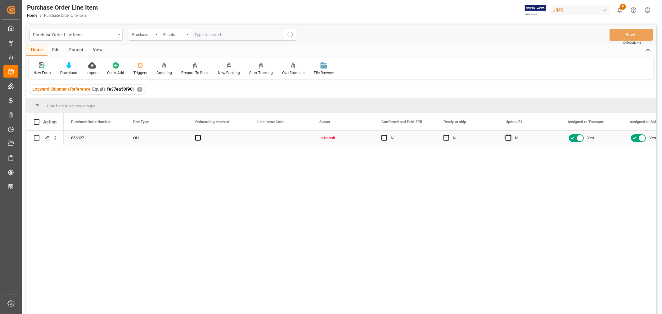
click at [507, 138] on span "Press SPACE to select this row." at bounding box center [509, 138] width 6 height 6
click at [510, 135] on input "Press SPACE to select this row." at bounding box center [510, 135] width 0 height 0
click at [448, 138] on span "Press SPACE to select this row." at bounding box center [447, 138] width 6 height 6
click at [448, 135] on input "Press SPACE to select this row." at bounding box center [448, 135] width 0 height 0
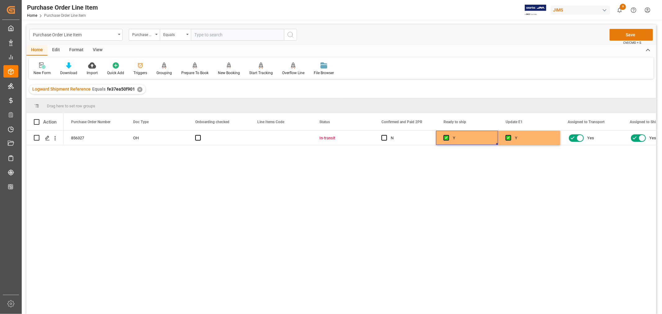
click at [635, 37] on button "Save" at bounding box center [631, 35] width 43 height 12
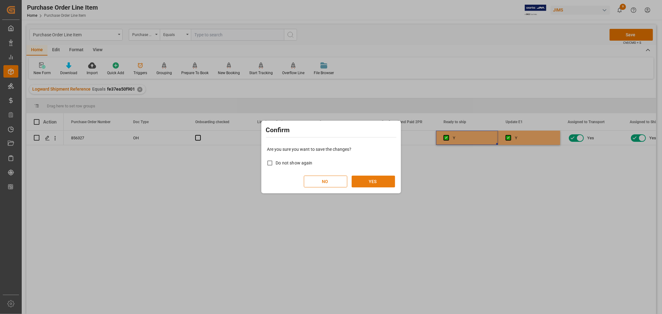
click at [371, 181] on button "YES" at bounding box center [373, 182] width 43 height 12
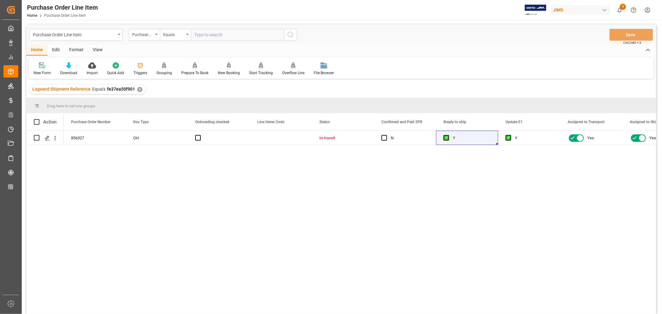
click at [97, 49] on div "View" at bounding box center [97, 50] width 19 height 11
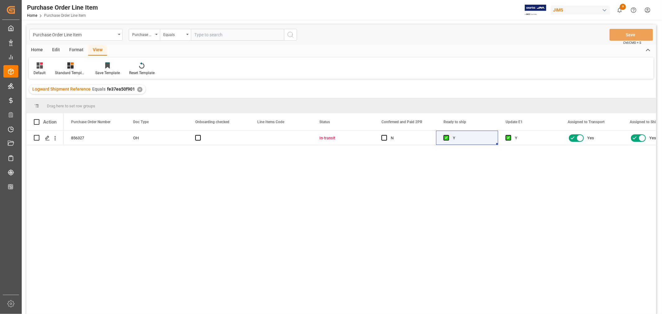
click at [66, 68] on div at bounding box center [70, 65] width 31 height 7
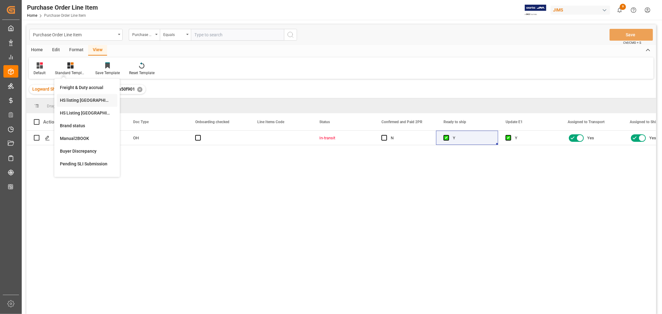
click at [73, 100] on div "HS listing [GEOGRAPHIC_DATA]" at bounding box center [87, 100] width 54 height 7
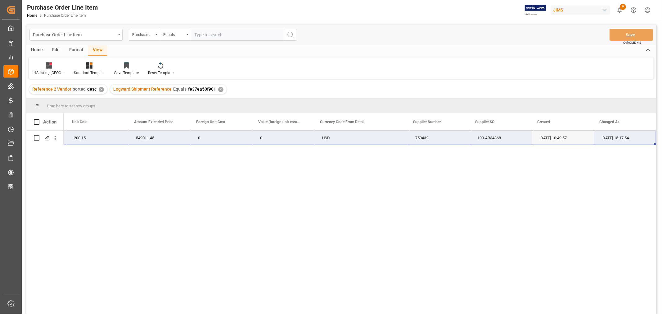
drag, startPoint x: 79, startPoint y: 136, endPoint x: 635, endPoint y: 135, distance: 555.7
click at [635, 135] on div "22-10635-VN (PR)Studio Monitor Black 2743 200.15 549011.45 0 0 USD 750432 190-A…" at bounding box center [144, 138] width 1024 height 15
